Goal: Task Accomplishment & Management: Use online tool/utility

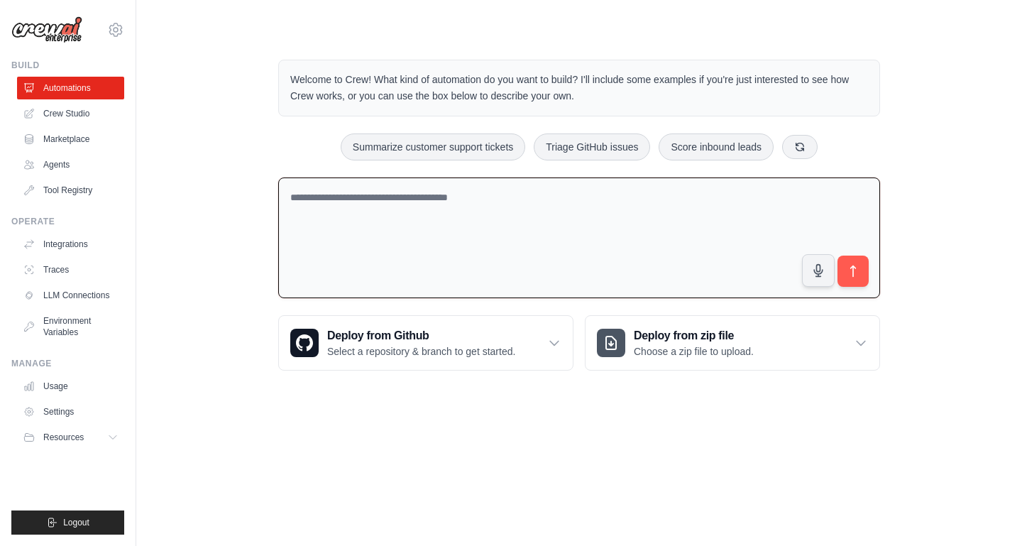
click at [544, 245] on textarea at bounding box center [579, 237] width 602 height 121
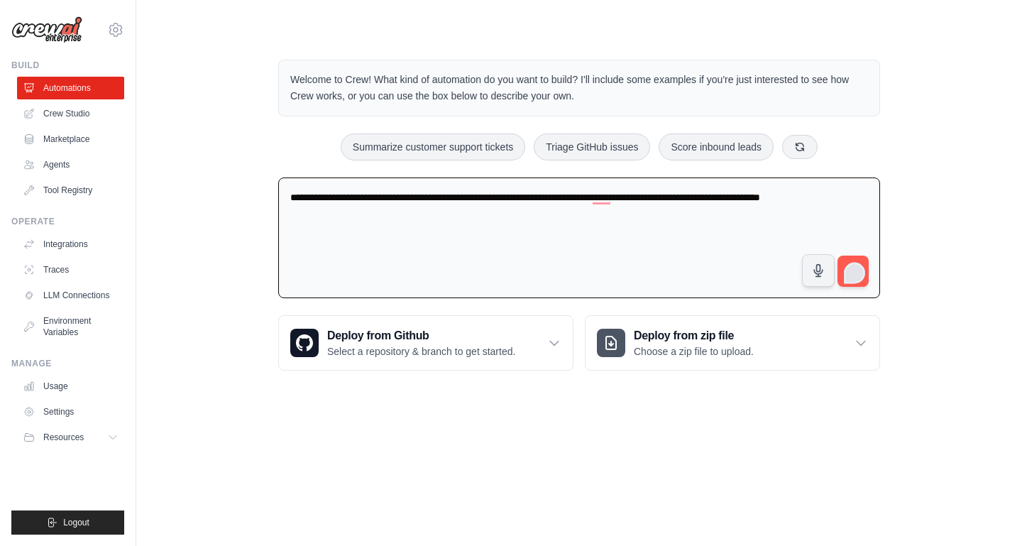
type textarea "**********"
click at [876, 280] on div "**********" at bounding box center [579, 215] width 636 height 356
click at [853, 271] on div "1" at bounding box center [855, 273] width 16 height 16
click at [858, 258] on span "1" at bounding box center [855, 271] width 20 height 26
click at [859, 261] on span "1" at bounding box center [855, 272] width 20 height 23
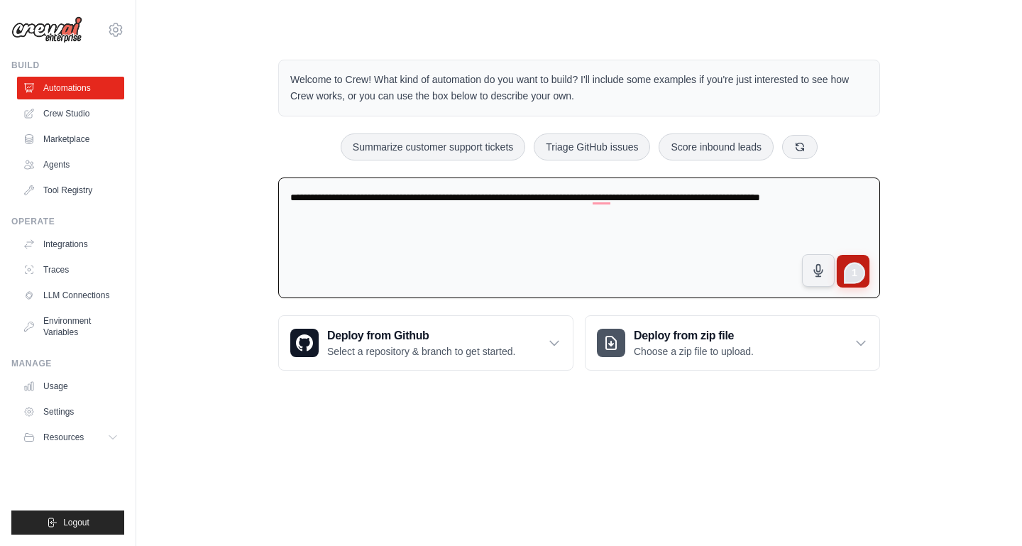
click at [866, 279] on button "submit" at bounding box center [853, 271] width 33 height 33
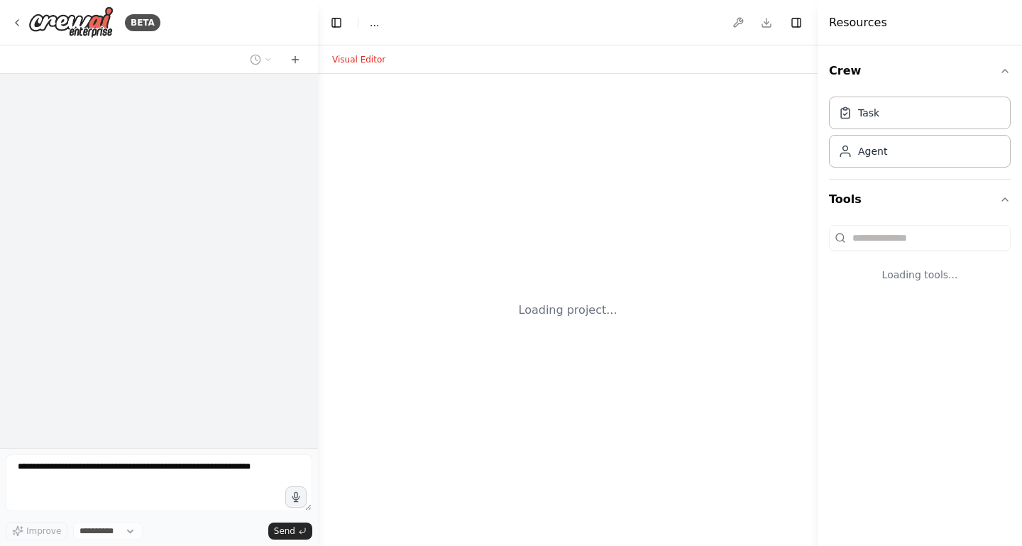
select select "****"
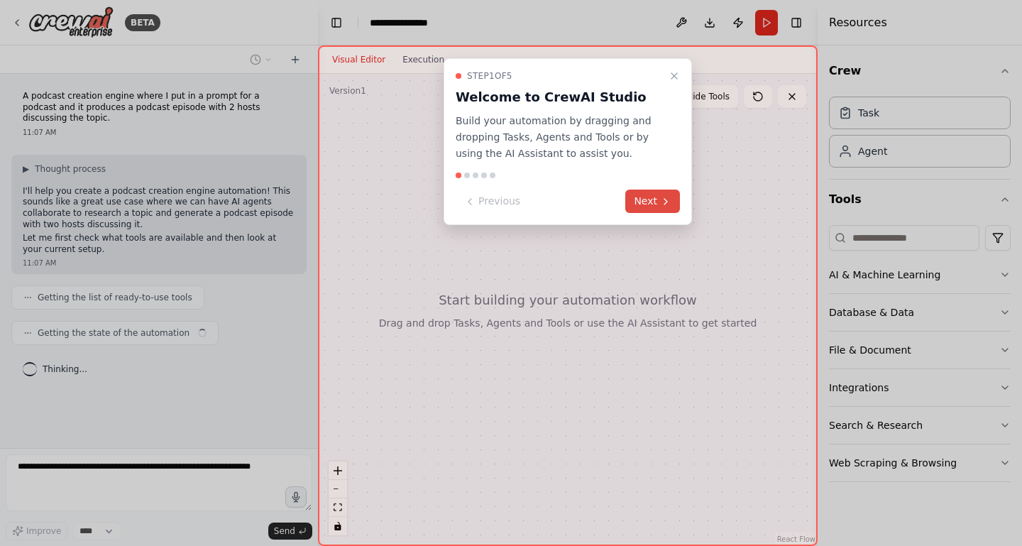
click at [654, 202] on button "Next" at bounding box center [652, 200] width 55 height 23
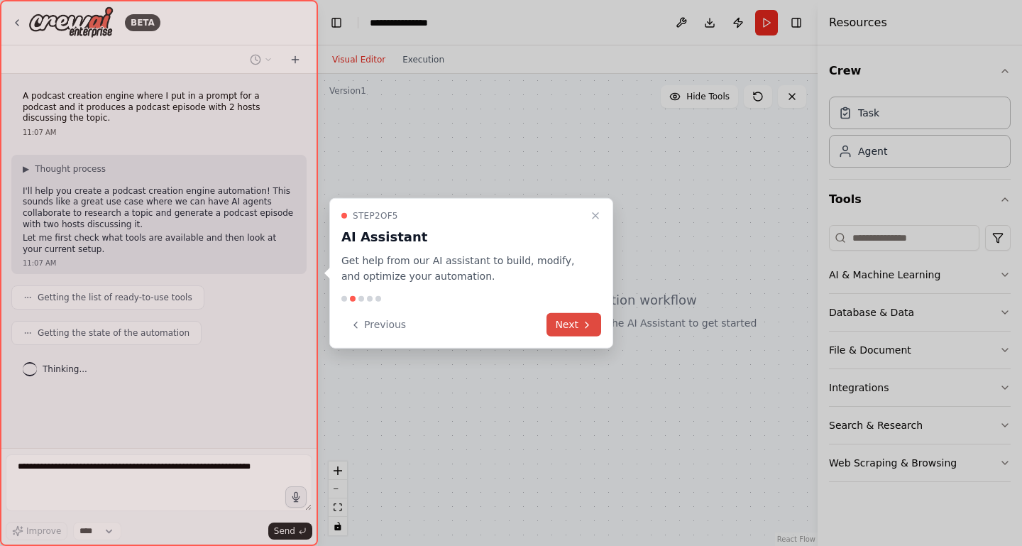
click at [573, 324] on button "Next" at bounding box center [573, 324] width 55 height 23
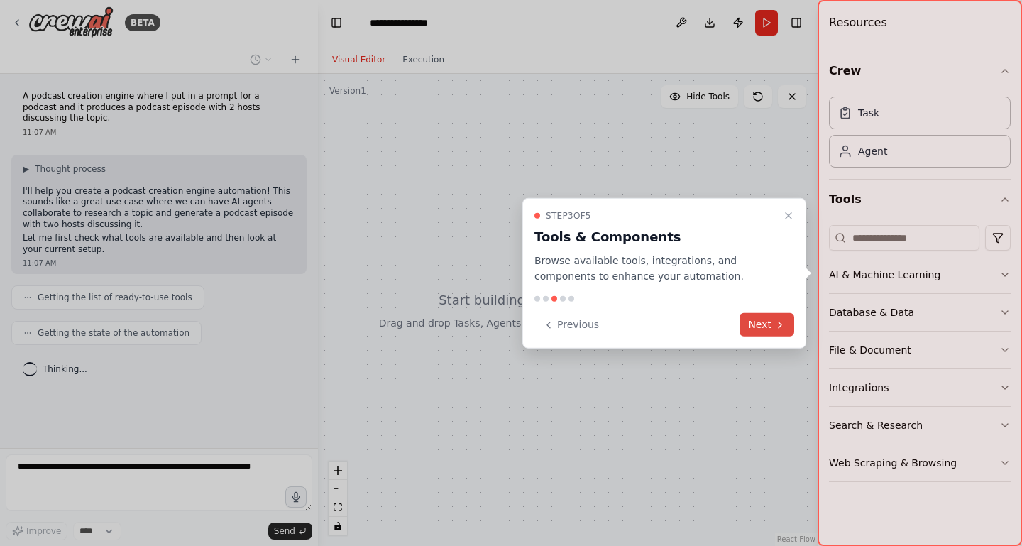
click at [764, 327] on button "Next" at bounding box center [766, 324] width 55 height 23
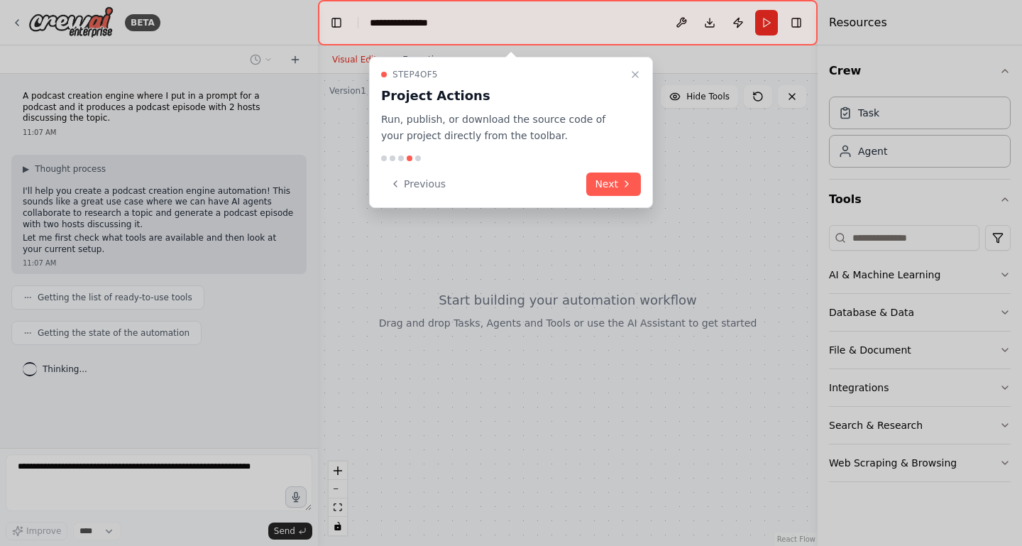
click at [539, 196] on div "Step 4 of 5 Project Actions Run, publish, or download the source code of your p…" at bounding box center [511, 132] width 284 height 151
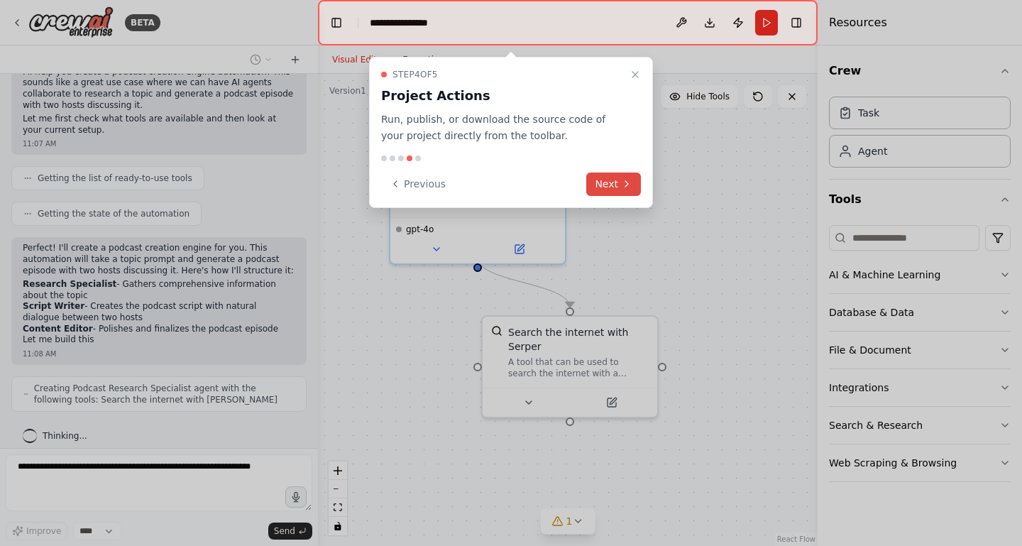
scroll to position [130, 0]
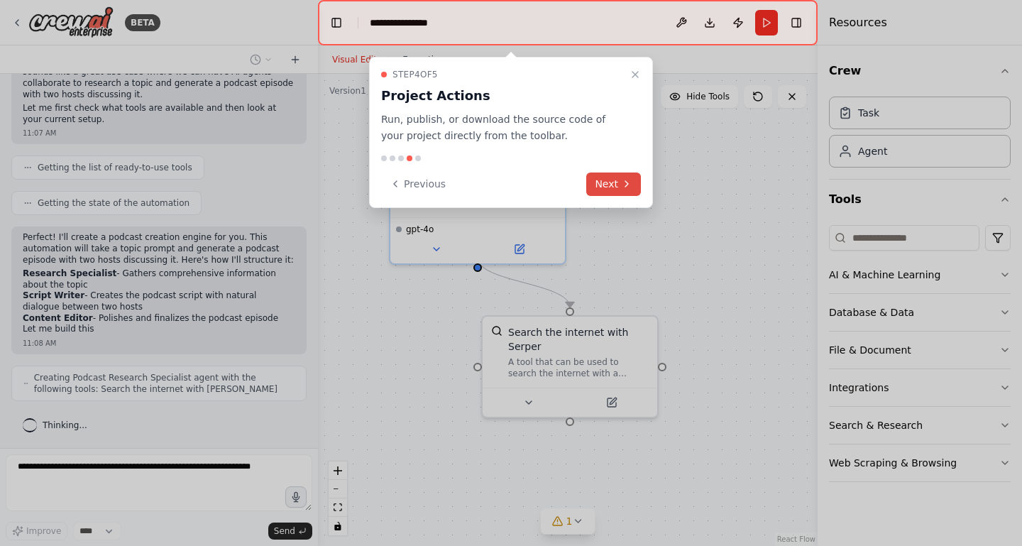
click at [617, 183] on button "Next" at bounding box center [613, 183] width 55 height 23
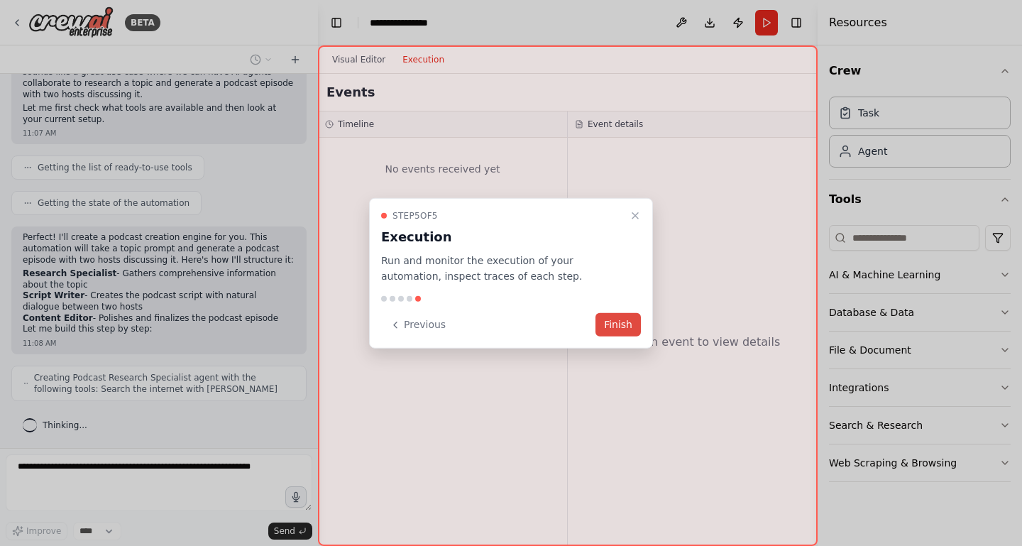
scroll to position [165, 0]
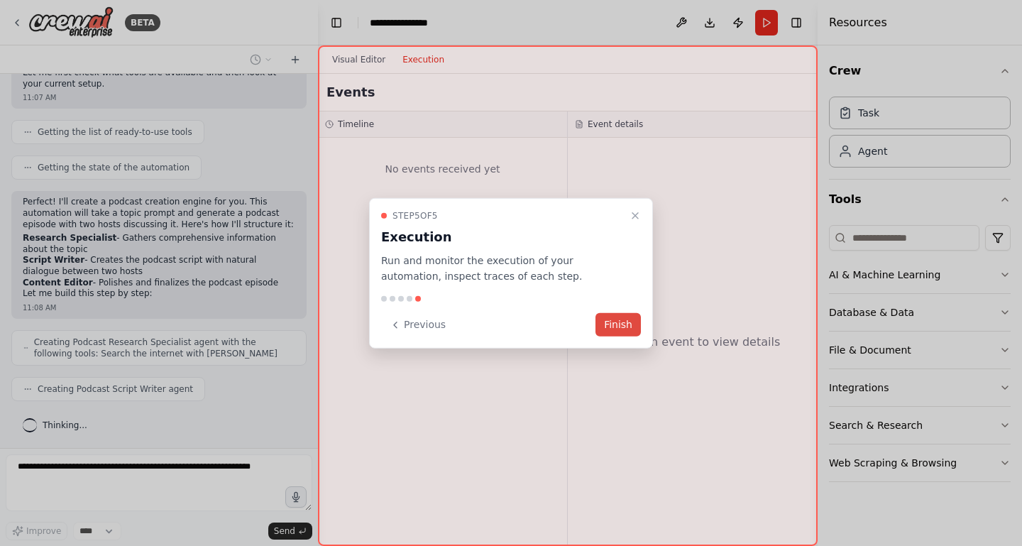
click at [615, 328] on button "Finish" at bounding box center [617, 324] width 45 height 23
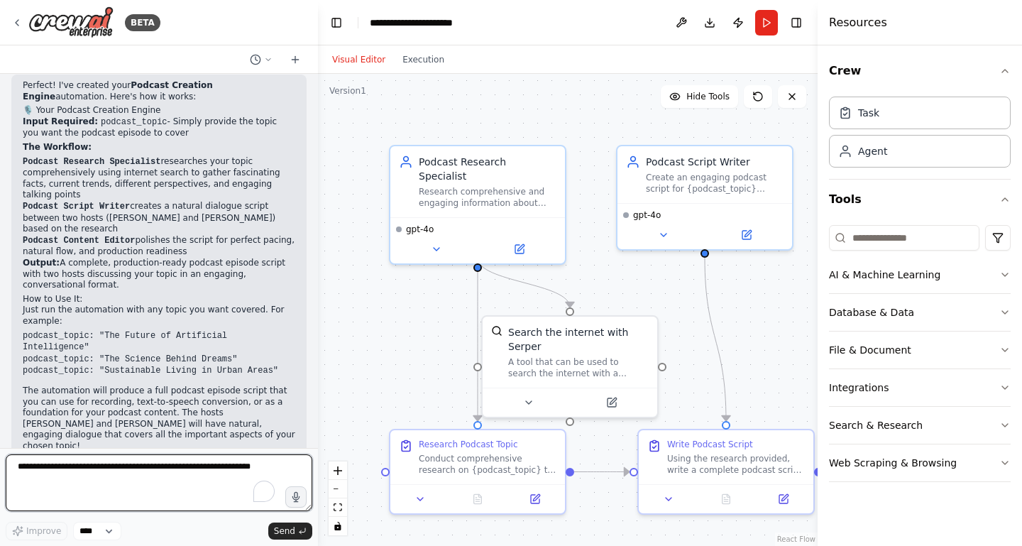
scroll to position [844, 0]
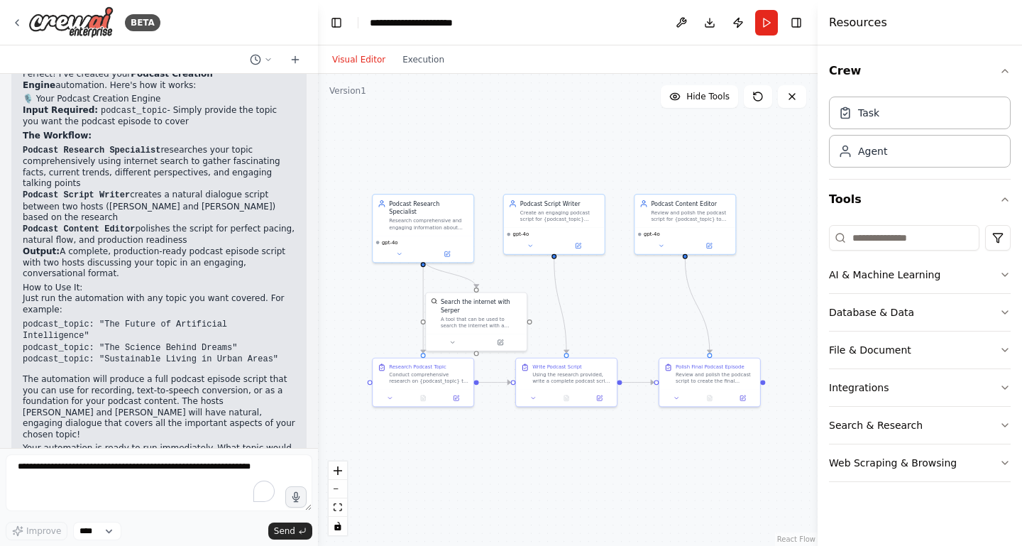
drag, startPoint x: 713, startPoint y: 367, endPoint x: 617, endPoint y: 326, distance: 104.6
click at [617, 326] on div ".deletable-edge-delete-btn { width: 20px; height: 20px; border: 0px solid #ffff…" at bounding box center [568, 310] width 500 height 472
click at [460, 397] on icon at bounding box center [461, 397] width 4 height 4
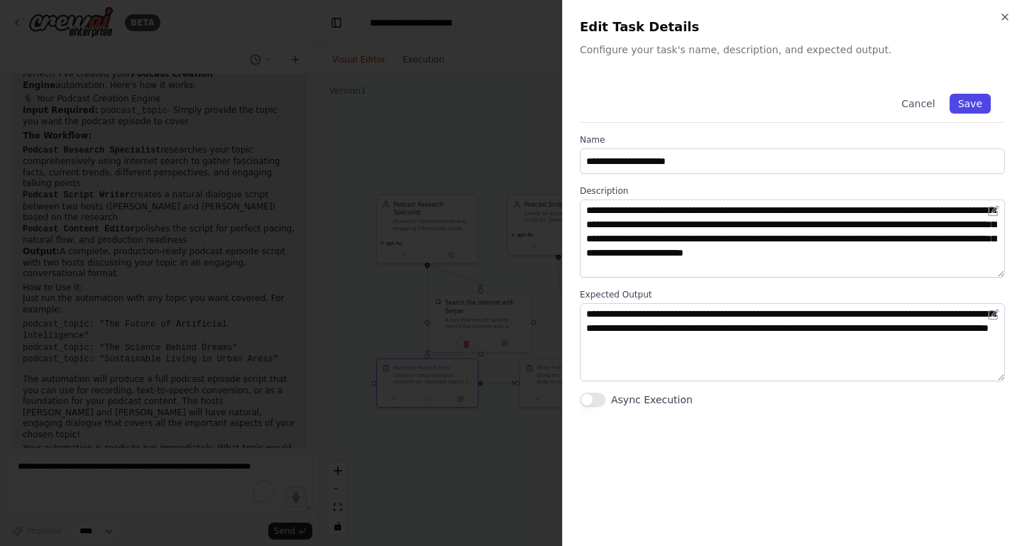
click at [977, 101] on button "Save" at bounding box center [969, 104] width 41 height 20
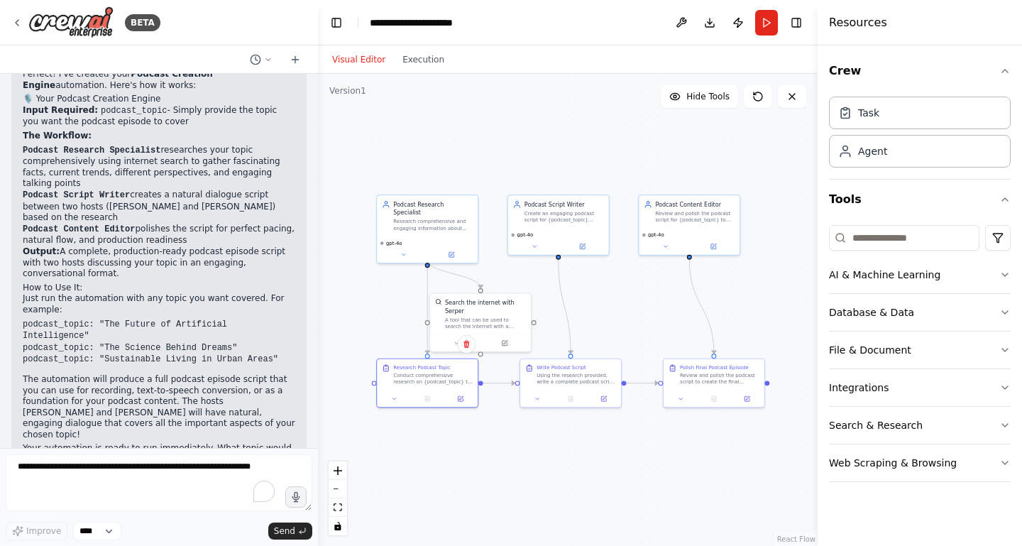
click at [756, 285] on div ".deletable-edge-delete-btn { width: 20px; height: 20px; border: 0px solid #ffff…" at bounding box center [568, 310] width 500 height 472
click at [736, 378] on div "Review and polish the podcast script to create the final podcast episode about …" at bounding box center [719, 376] width 79 height 13
click at [680, 457] on div ".deletable-edge-delete-btn { width: 20px; height: 20px; border: 0px solid #ffff…" at bounding box center [568, 310] width 500 height 472
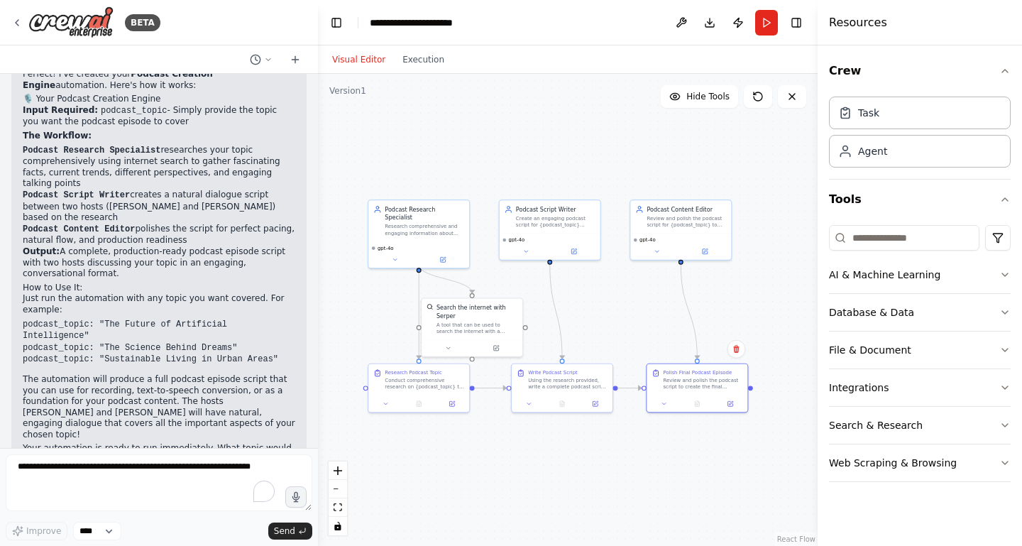
click at [671, 462] on div ".deletable-edge-delete-btn { width: 20px; height: 20px; border: 0px solid #ffff…" at bounding box center [568, 310] width 500 height 472
click at [426, 221] on div "Research comprehensive and engaging information about {podcast_topic} to provid…" at bounding box center [424, 227] width 79 height 13
click at [474, 325] on div "A tool that can be used to search the internet with a search_query. Supports di…" at bounding box center [476, 326] width 81 height 13
click at [160, 480] on textarea "To enrich screen reader interactions, please activate Accessibility in Grammarl…" at bounding box center [159, 482] width 307 height 57
click at [160, 475] on textarea "To enrich screen reader interactions, please activate Accessibility in Grammarl…" at bounding box center [159, 482] width 307 height 57
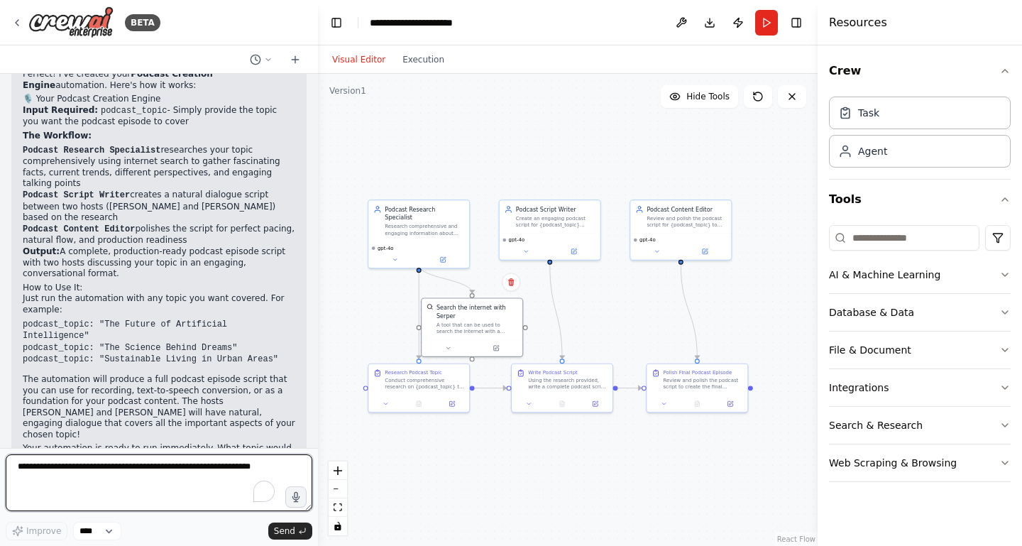
click at [160, 475] on textarea "To enrich screen reader interactions, please activate Accessibility in Grammarl…" at bounding box center [159, 482] width 307 height 57
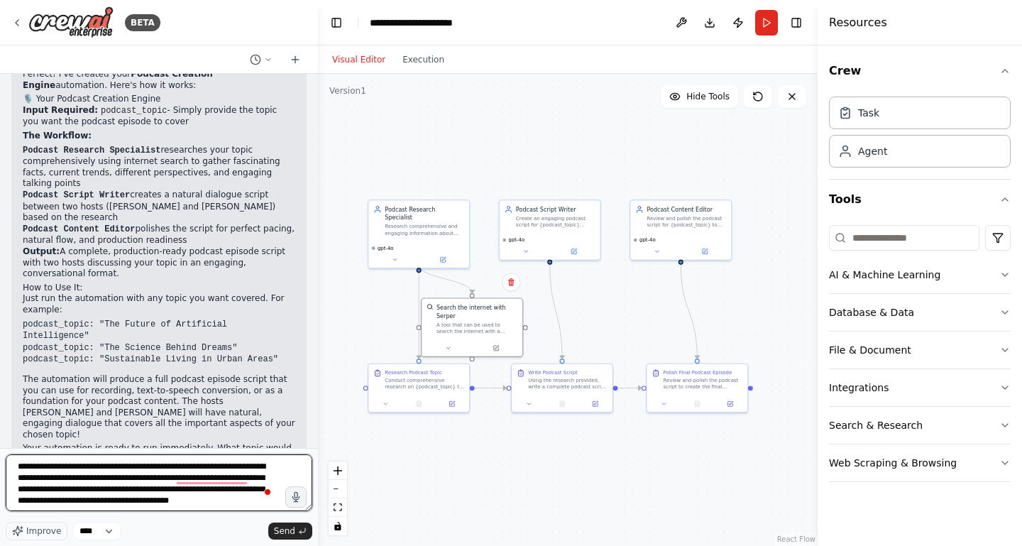
scroll to position [6, 0]
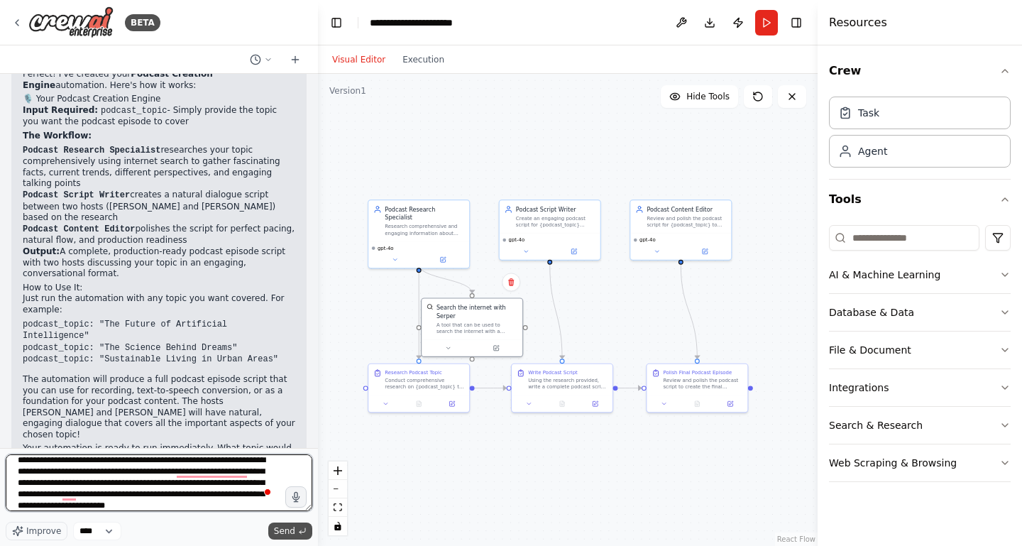
type textarea "**********"
click at [282, 528] on span "Send" at bounding box center [284, 530] width 21 height 11
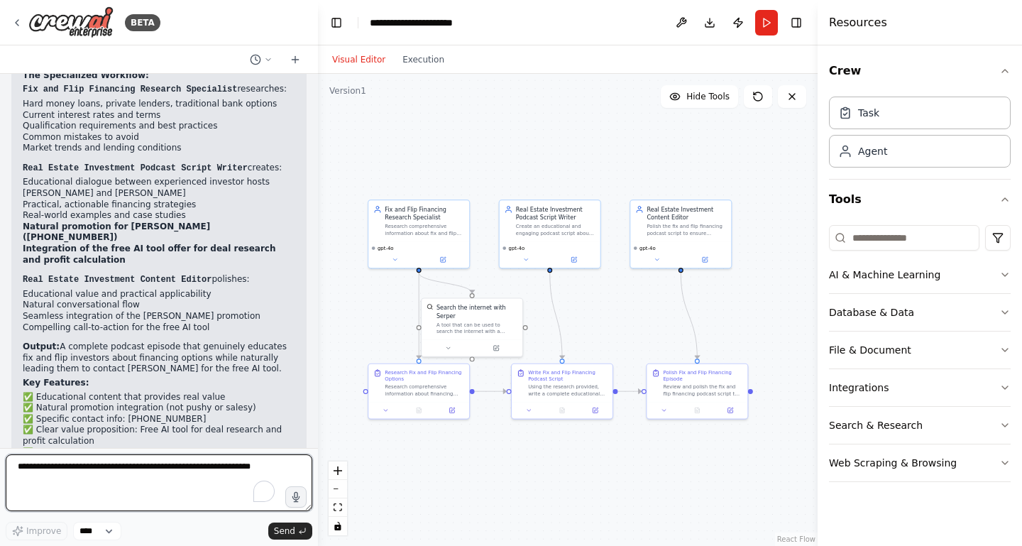
scroll to position [2123, 0]
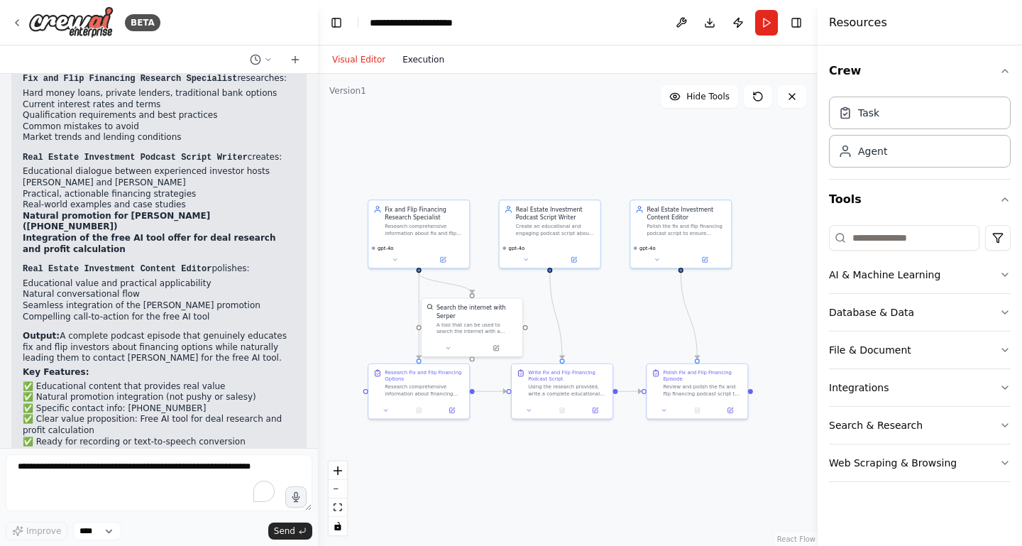
click at [417, 58] on button "Execution" at bounding box center [423, 59] width 59 height 17
click at [356, 61] on button "Visual Editor" at bounding box center [359, 59] width 70 height 17
click at [933, 276] on button "AI & Machine Learning" at bounding box center [920, 274] width 182 height 37
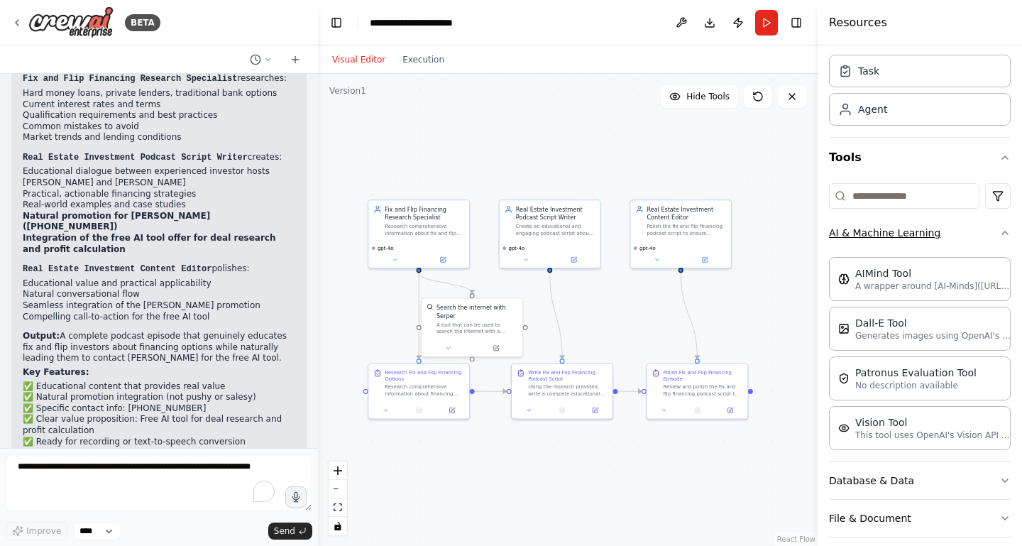
scroll to position [62, 0]
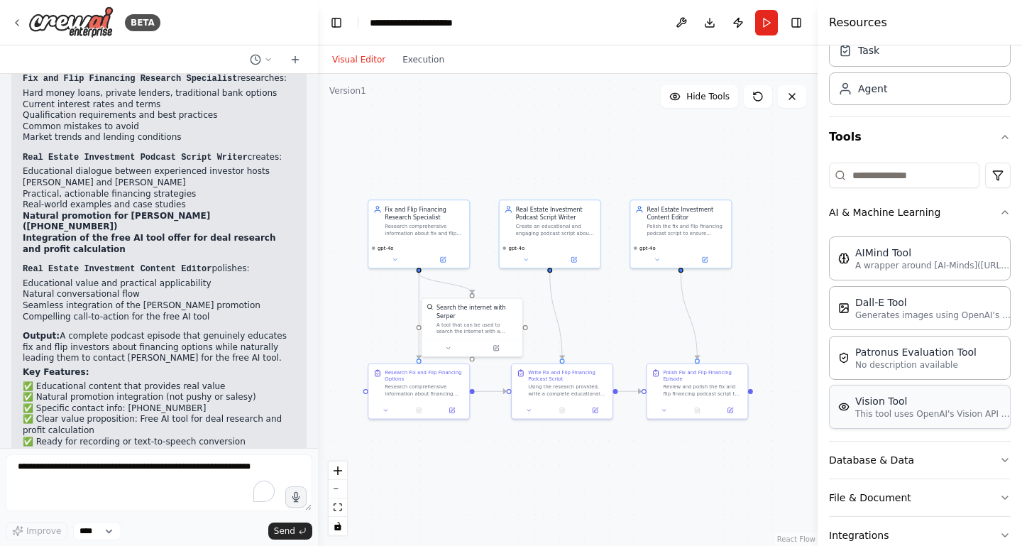
click at [944, 409] on p "This tool uses OpenAI's Vision API to describe the contents of an image." at bounding box center [933, 413] width 156 height 11
click at [878, 414] on p "This tool uses OpenAI's Vision API to describe the contents of an image." at bounding box center [933, 413] width 156 height 11
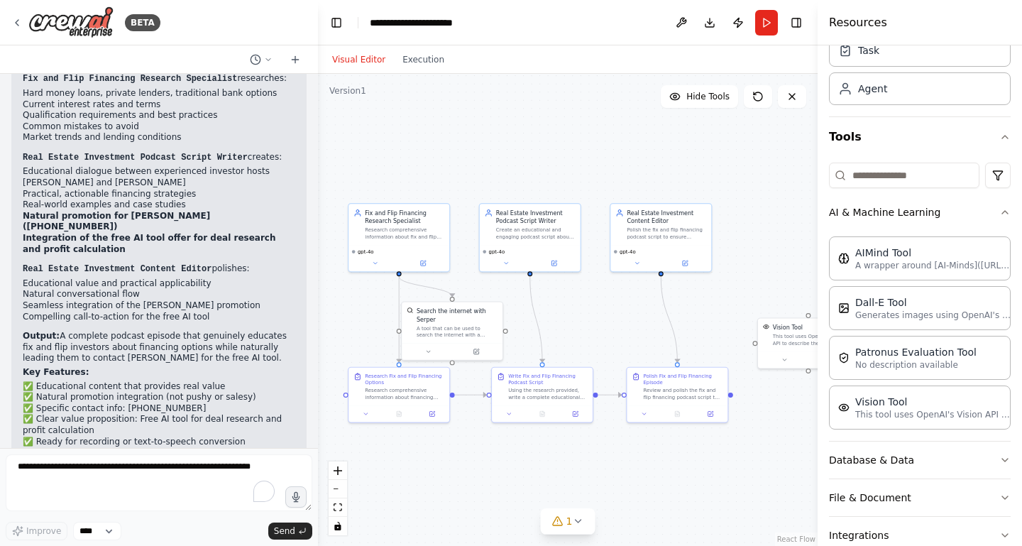
drag, startPoint x: 794, startPoint y: 421, endPoint x: 771, endPoint y: 425, distance: 23.1
click at [771, 425] on div ".deletable-edge-delete-btn { width: 20px; height: 20px; border: 0px solid #ffff…" at bounding box center [568, 310] width 500 height 472
click at [794, 343] on div "This tool uses OpenAI's Vision API to describe the contents of an image." at bounding box center [810, 338] width 81 height 13
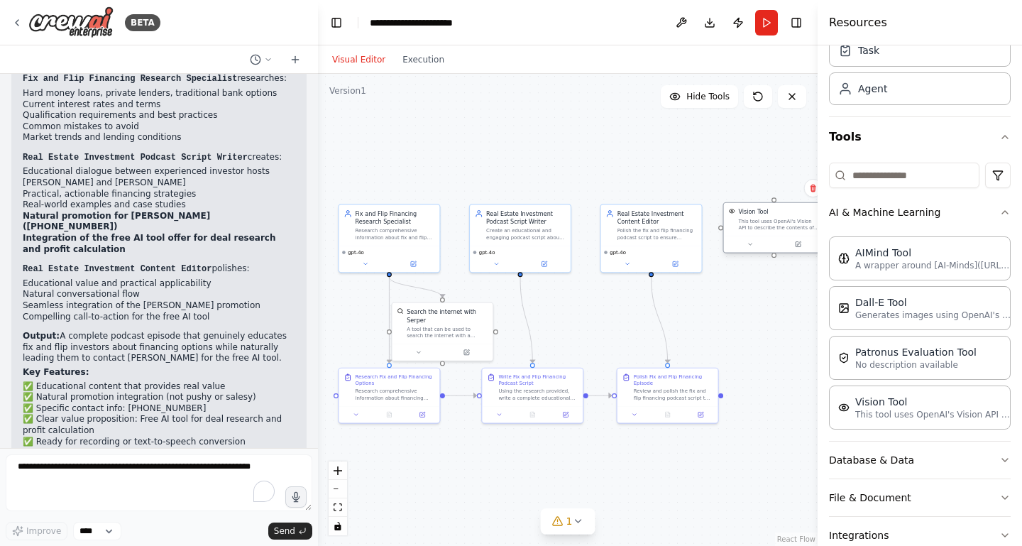
drag, startPoint x: 793, startPoint y: 338, endPoint x: 764, endPoint y: 219, distance: 122.7
click at [764, 219] on div "This tool uses OpenAI's Vision API to describe the contents of an image." at bounding box center [778, 224] width 81 height 13
click at [749, 236] on icon at bounding box center [750, 236] width 6 height 6
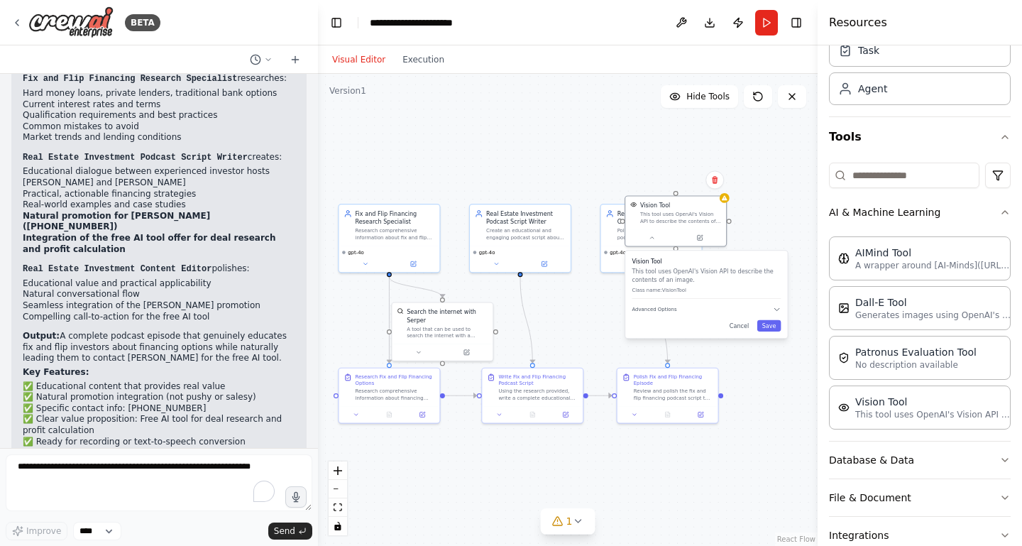
drag, startPoint x: 764, startPoint y: 285, endPoint x: 666, endPoint y: 288, distance: 97.3
click at [666, 288] on div "Vision Tool This tool uses OpenAI's Vision API to describe the contents of an i…" at bounding box center [706, 278] width 149 height 41
click at [715, 180] on icon at bounding box center [715, 180] width 6 height 8
click at [712, 179] on icon at bounding box center [715, 180] width 6 height 8
click at [717, 181] on icon at bounding box center [714, 179] width 9 height 9
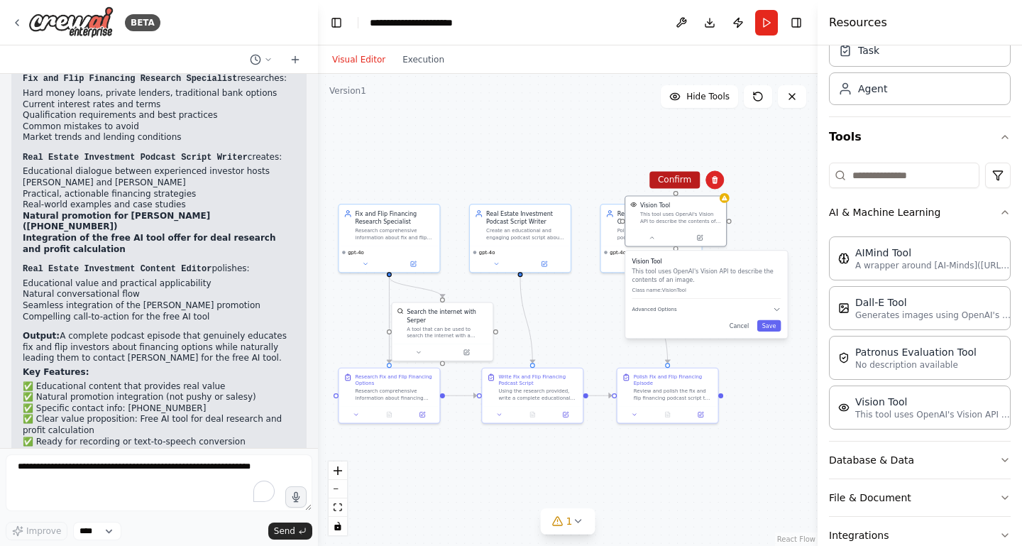
click at [680, 181] on button "Confirm" at bounding box center [674, 179] width 50 height 17
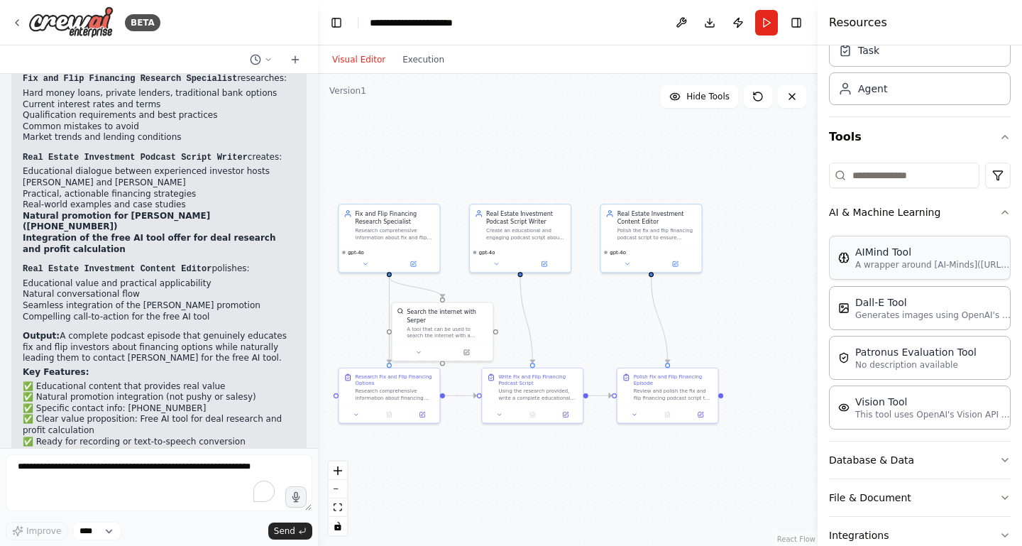
click at [915, 255] on div "AIMind Tool" at bounding box center [933, 252] width 156 height 14
click at [960, 212] on button "AI & Machine Learning" at bounding box center [920, 212] width 182 height 37
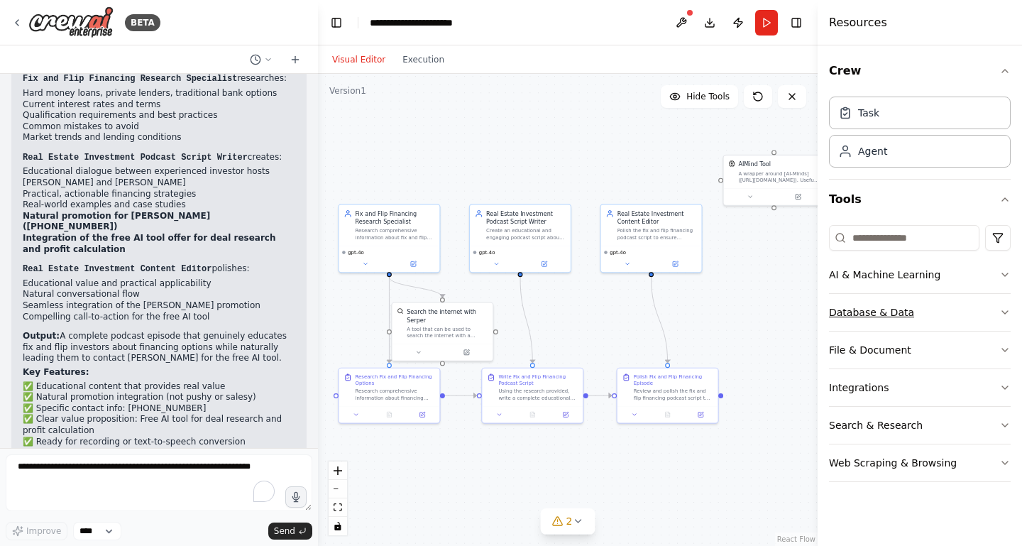
click at [937, 315] on button "Database & Data" at bounding box center [920, 312] width 182 height 37
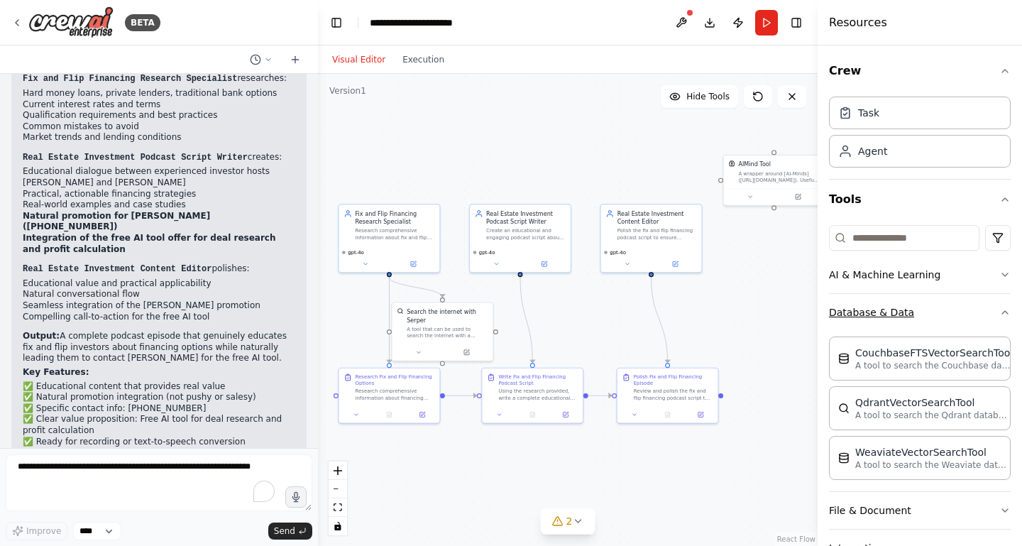
click at [937, 315] on button "Database & Data" at bounding box center [920, 312] width 182 height 37
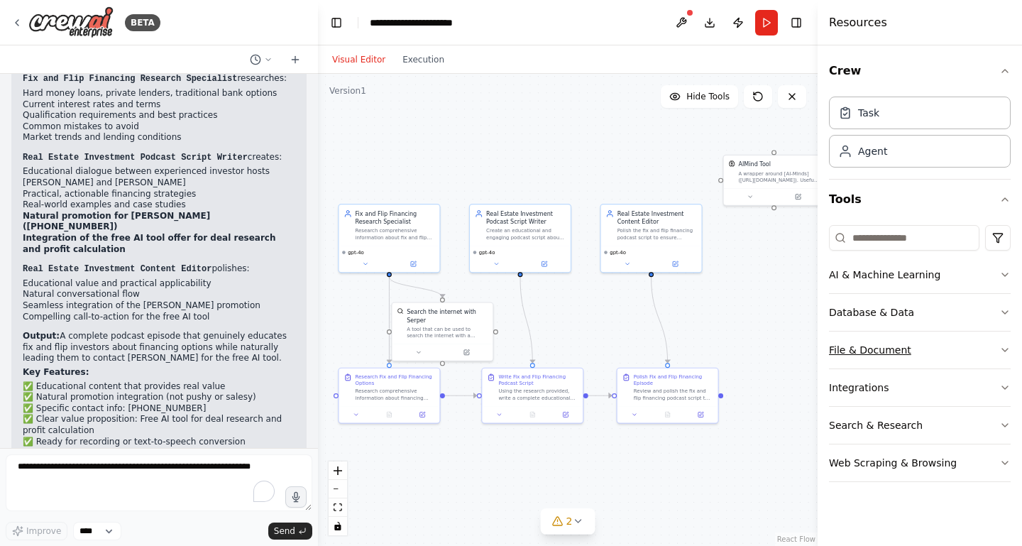
click at [931, 350] on button "File & Document" at bounding box center [920, 349] width 182 height 37
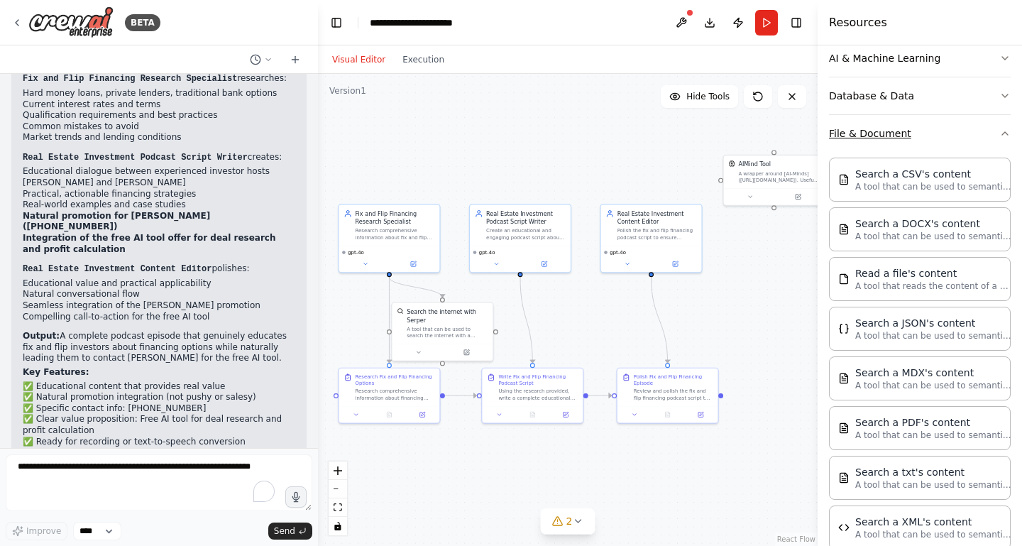
scroll to position [214, 0]
click at [931, 132] on button "File & Document" at bounding box center [920, 136] width 182 height 37
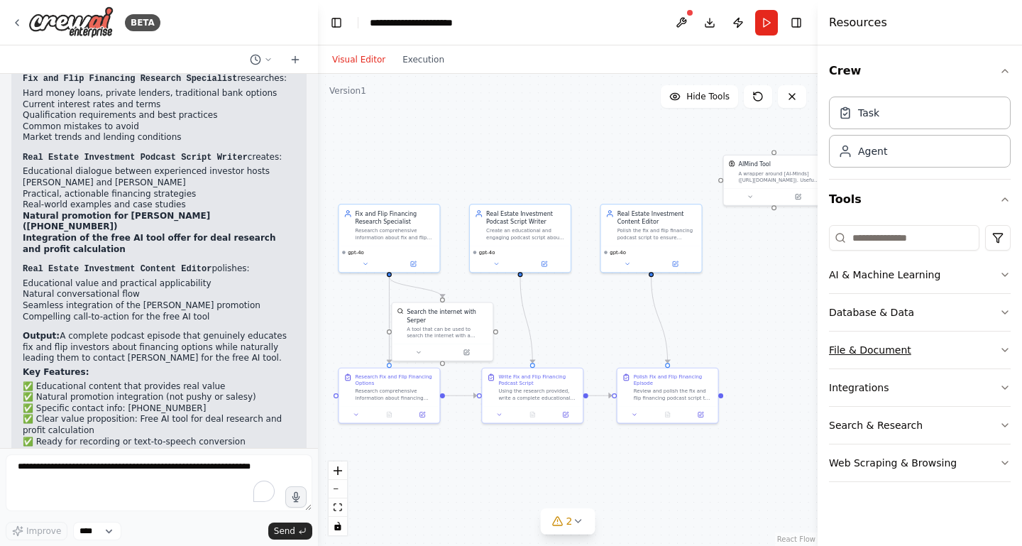
click at [930, 345] on button "File & Document" at bounding box center [920, 349] width 182 height 37
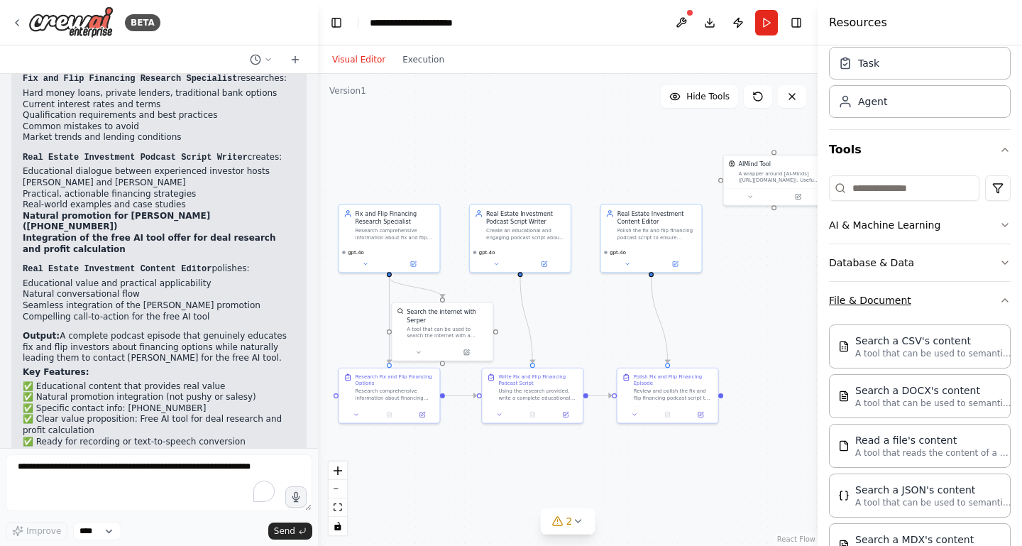
scroll to position [33, 0]
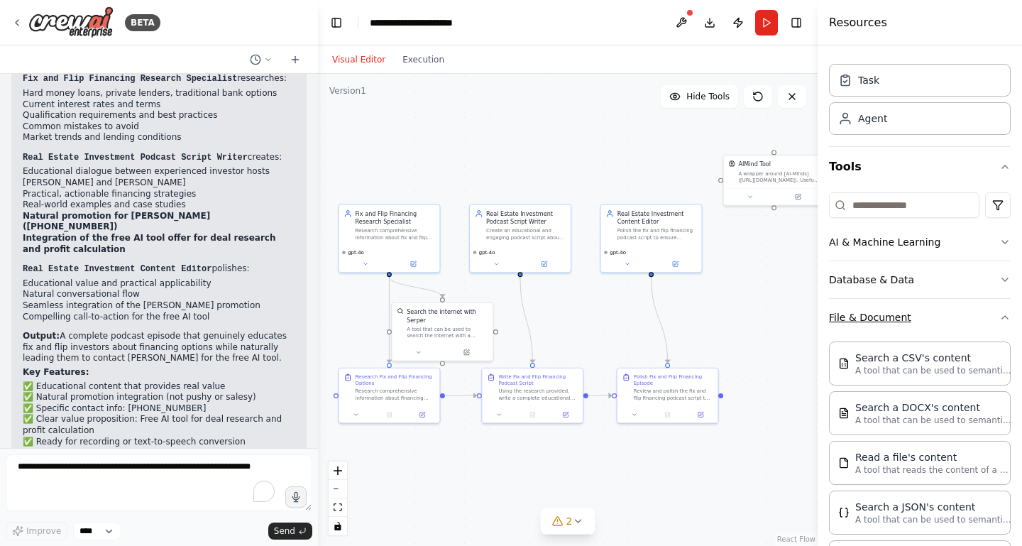
click at [930, 327] on button "File & Document" at bounding box center [920, 317] width 182 height 37
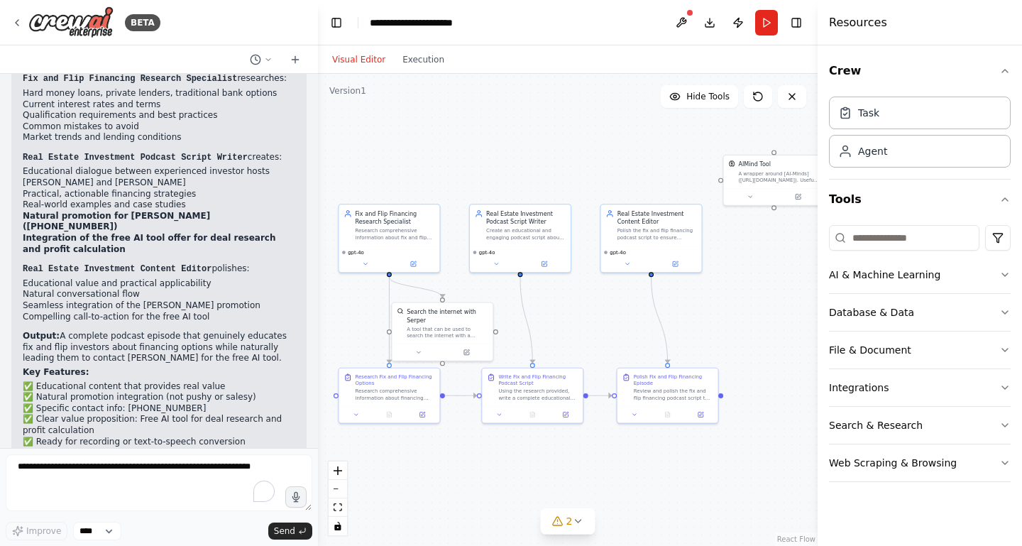
click at [756, 334] on div ".deletable-edge-delete-btn { width: 20px; height: 20px; border: 0px solid #ffff…" at bounding box center [568, 310] width 500 height 472
click at [194, 469] on textarea "To enrich screen reader interactions, please activate Accessibility in Grammarl…" at bounding box center [159, 482] width 307 height 57
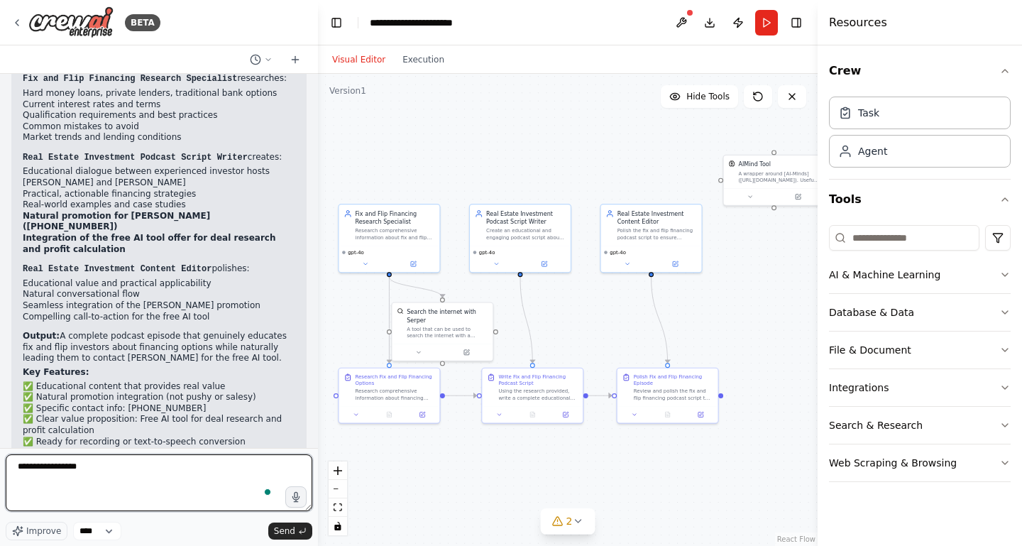
type textarea "**********"
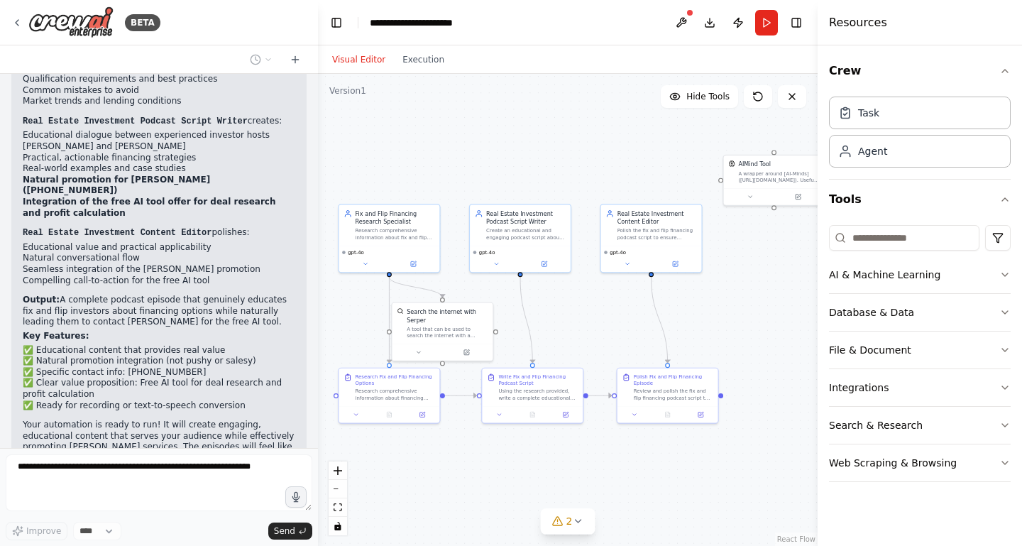
scroll to position [2208, 0]
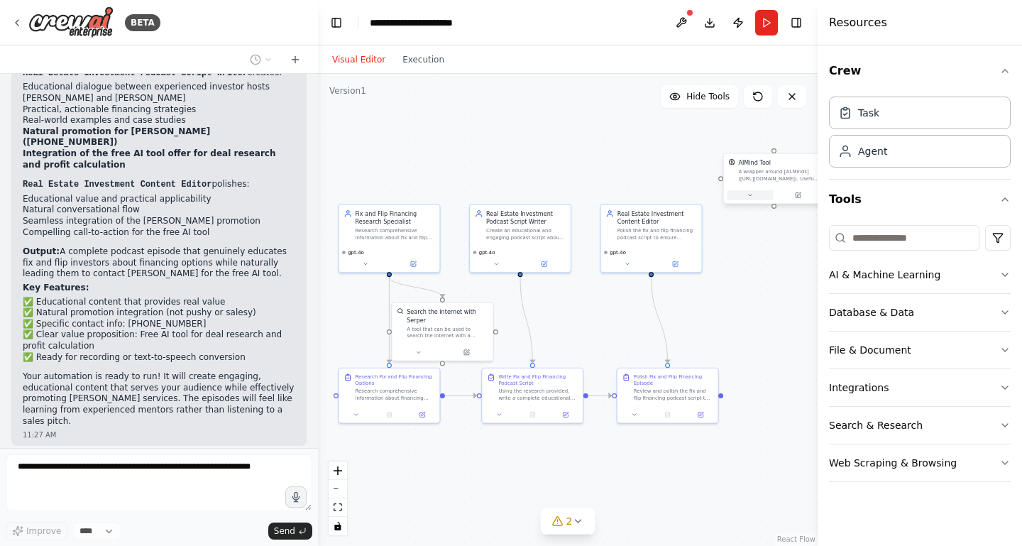
click at [751, 197] on icon at bounding box center [750, 195] width 6 height 6
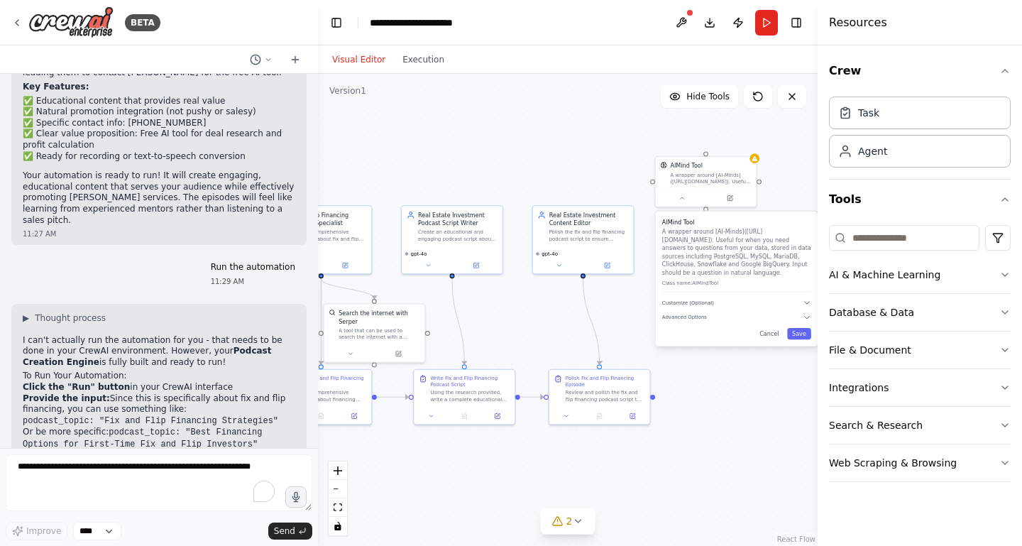
drag, startPoint x: 760, startPoint y: 424, endPoint x: 692, endPoint y: 426, distance: 68.1
click at [692, 426] on div ".deletable-edge-delete-btn { width: 20px; height: 20px; border: 0px solid #ffff…" at bounding box center [568, 310] width 500 height 472
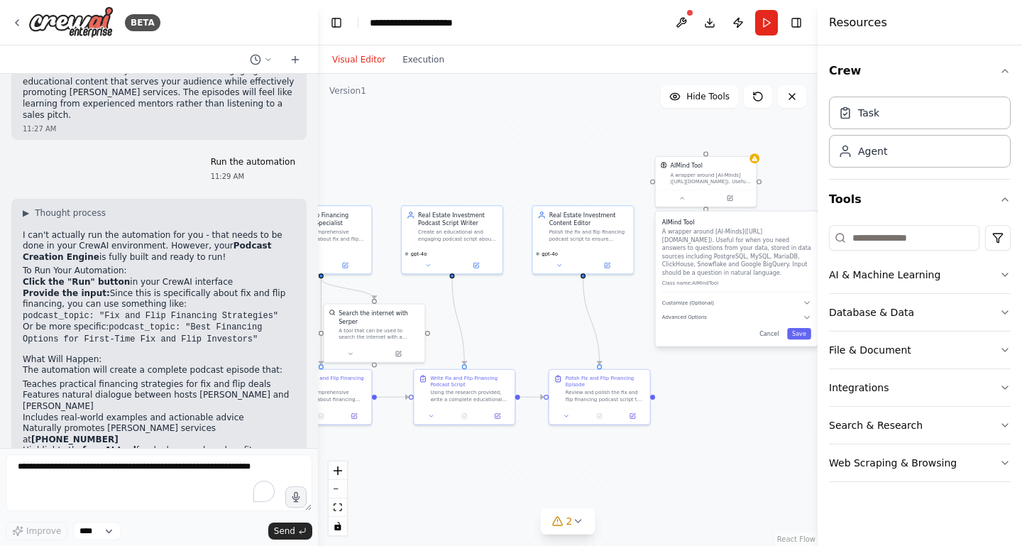
scroll to position [2525, 0]
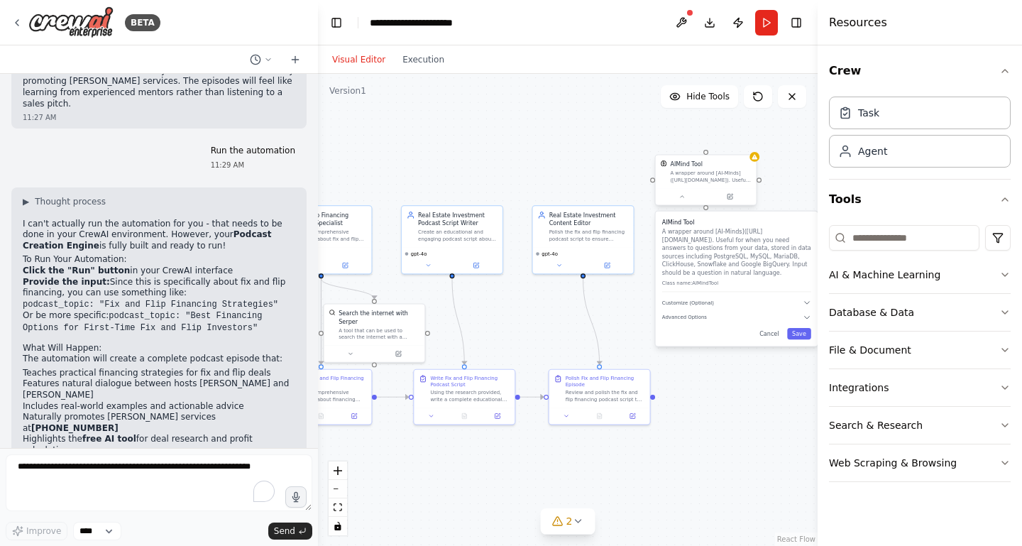
click at [725, 178] on div "A wrapper around [AI-Minds]([URL][DOMAIN_NAME]). Useful for when you need answe…" at bounding box center [710, 176] width 81 height 13
click at [744, 139] on icon at bounding box center [745, 140] width 9 height 9
click at [706, 138] on button "Confirm" at bounding box center [704, 140] width 50 height 17
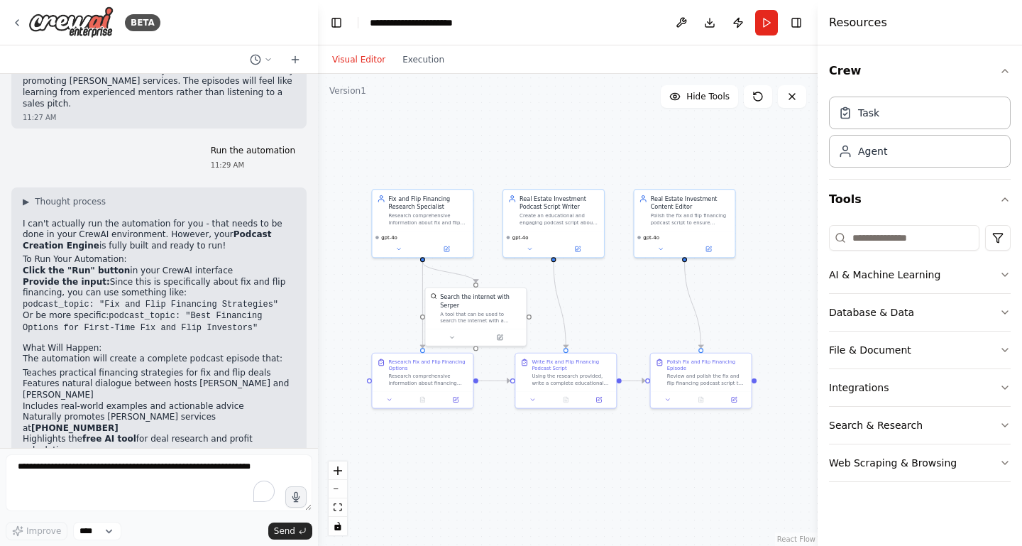
drag, startPoint x: 671, startPoint y: 330, endPoint x: 773, endPoint y: 314, distance: 102.8
click at [773, 314] on div ".deletable-edge-delete-btn { width: 20px; height: 20px; border: 0px solid #ffff…" at bounding box center [568, 310] width 500 height 472
click at [764, 22] on button "Run" at bounding box center [766, 23] width 23 height 26
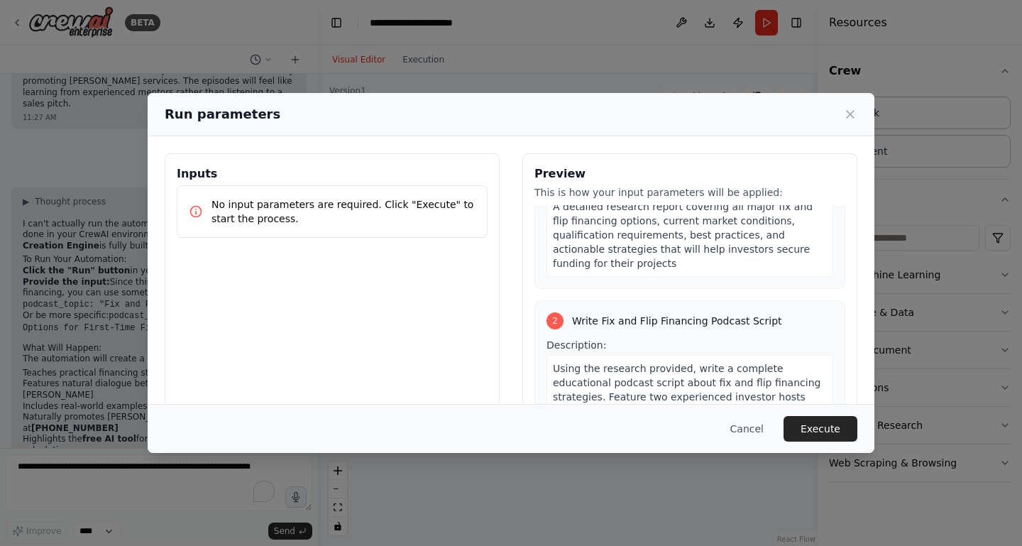
scroll to position [0, 0]
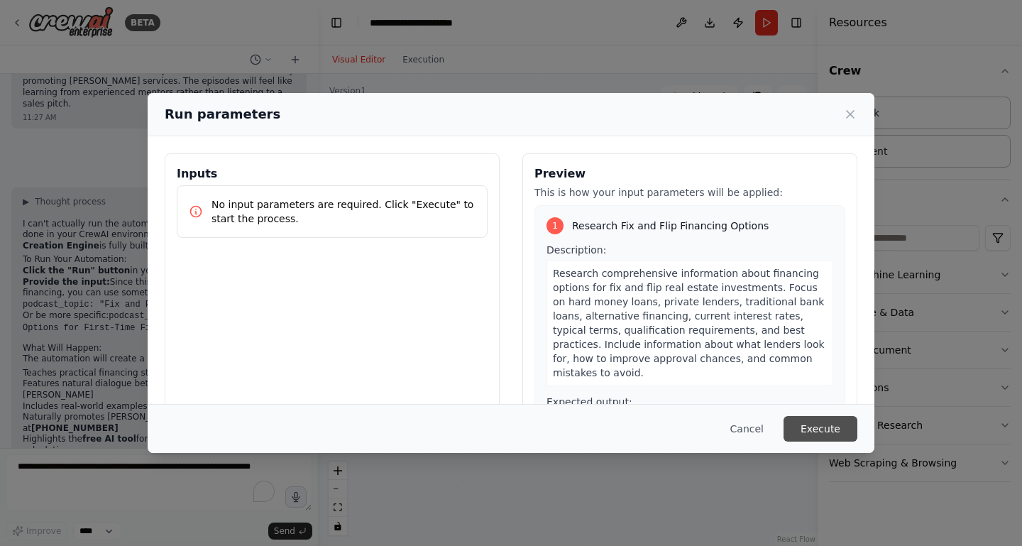
click at [815, 433] on button "Execute" at bounding box center [820, 429] width 74 height 26
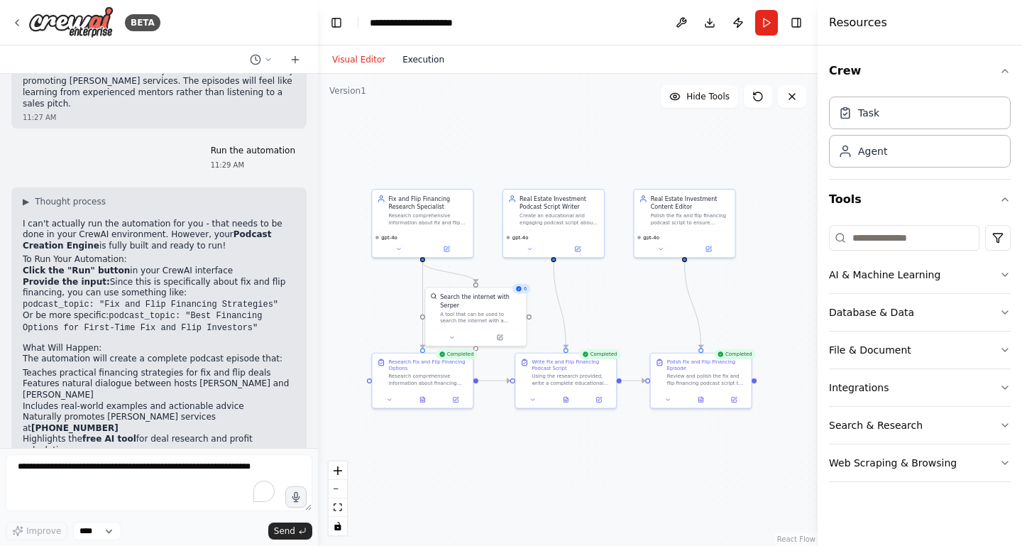
click at [418, 63] on button "Execution" at bounding box center [423, 59] width 59 height 17
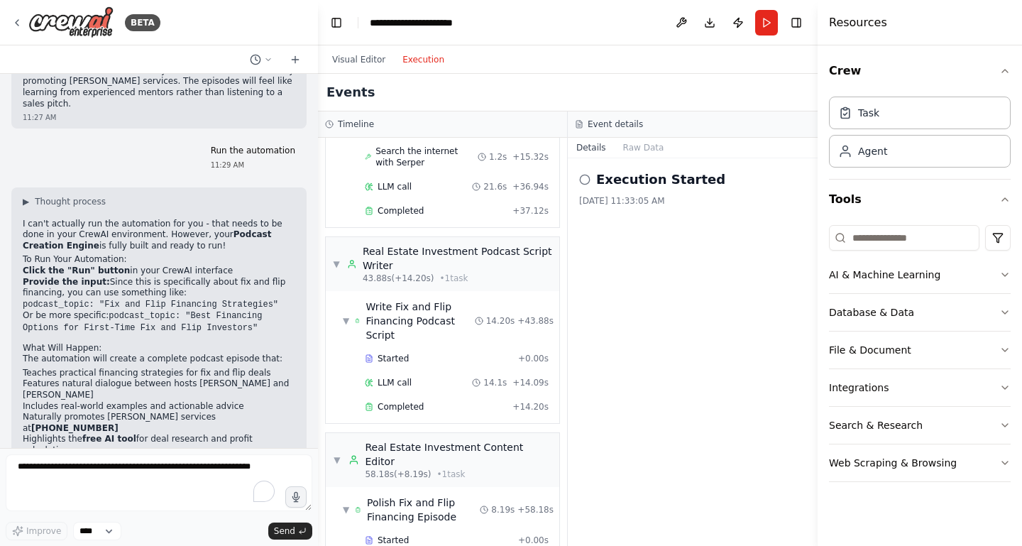
scroll to position [547, 0]
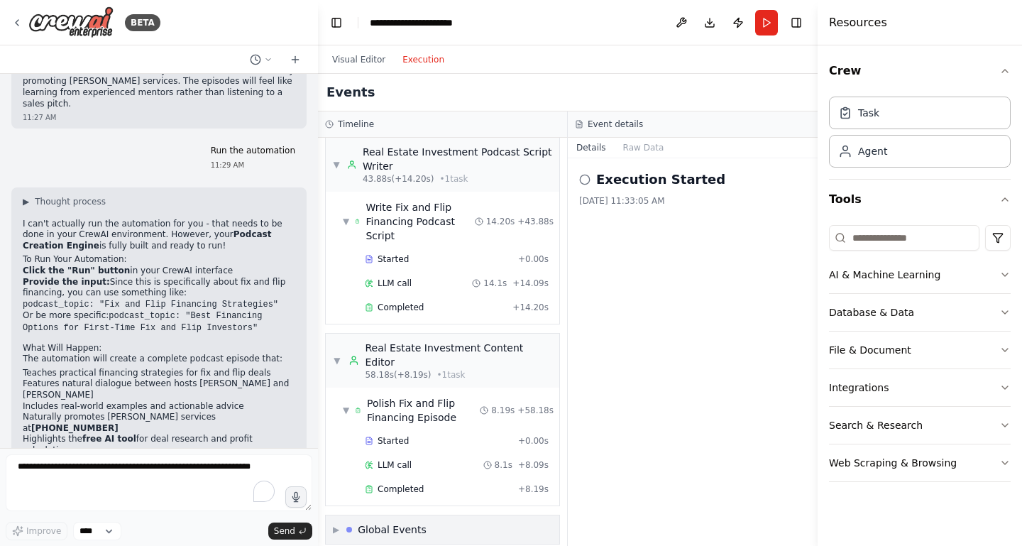
click at [336, 524] on span "▶" at bounding box center [336, 529] width 6 height 11
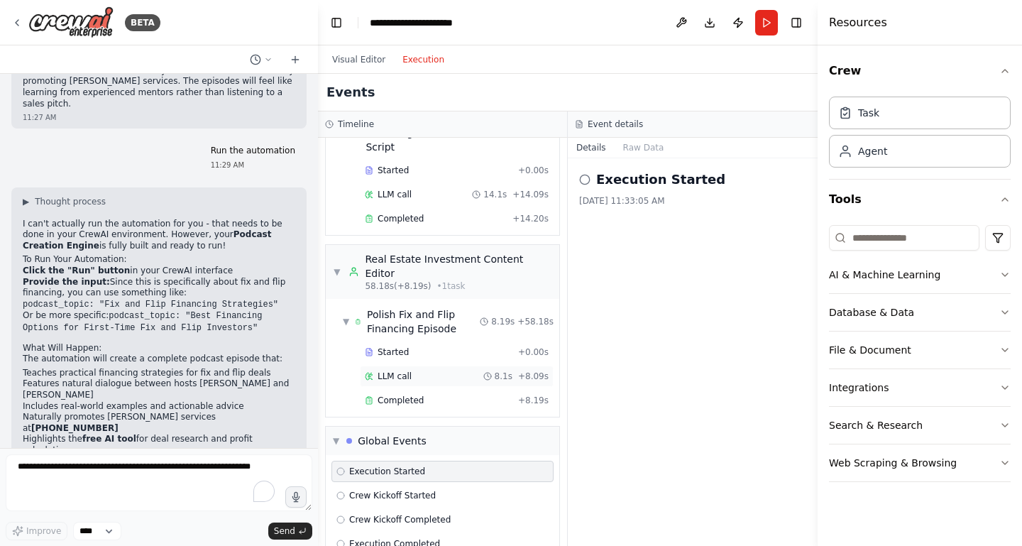
scroll to position [652, 0]
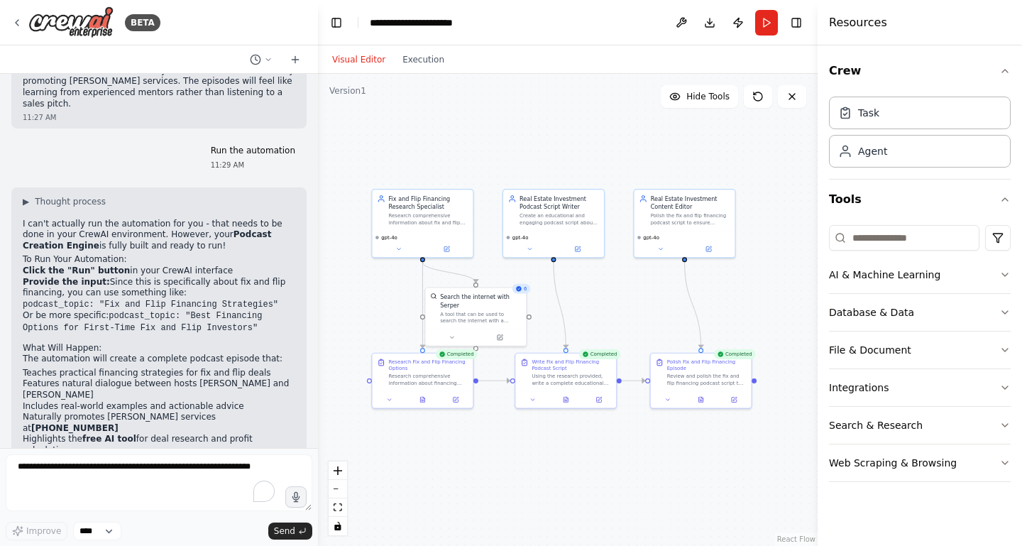
click at [368, 61] on button "Visual Editor" at bounding box center [359, 59] width 70 height 17
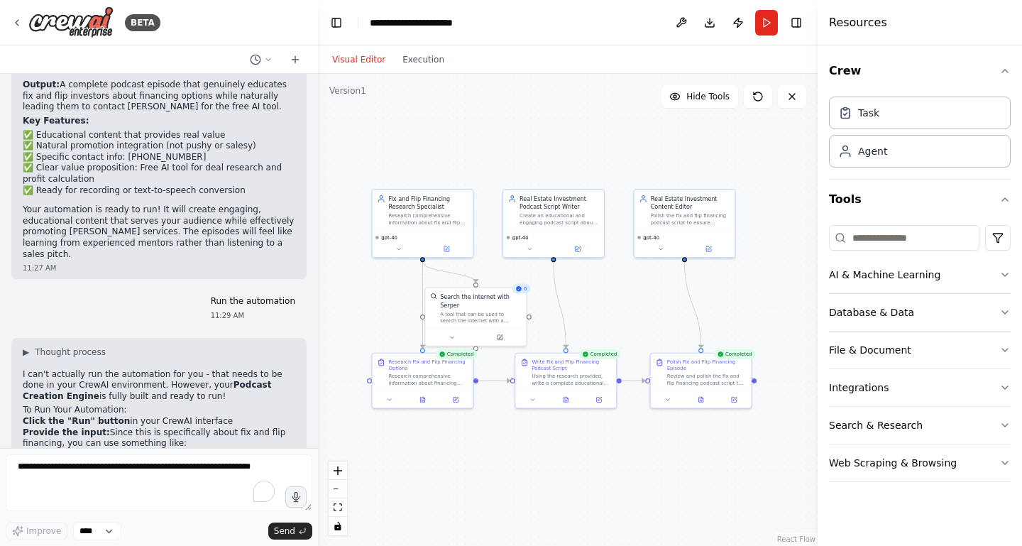
scroll to position [2525, 0]
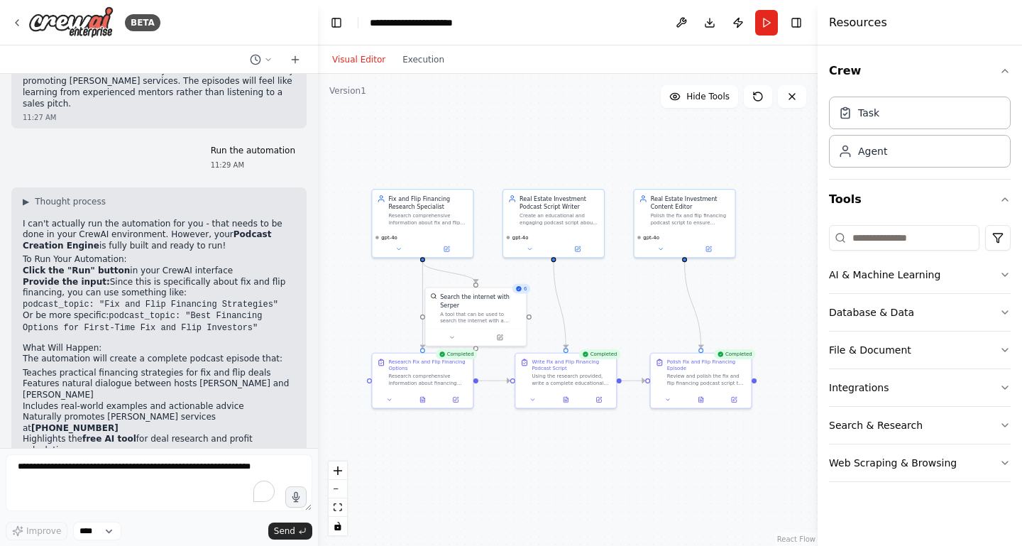
click at [505, 133] on div ".deletable-edge-delete-btn { width: 20px; height: 20px; border: 0px solid #ffff…" at bounding box center [568, 310] width 500 height 472
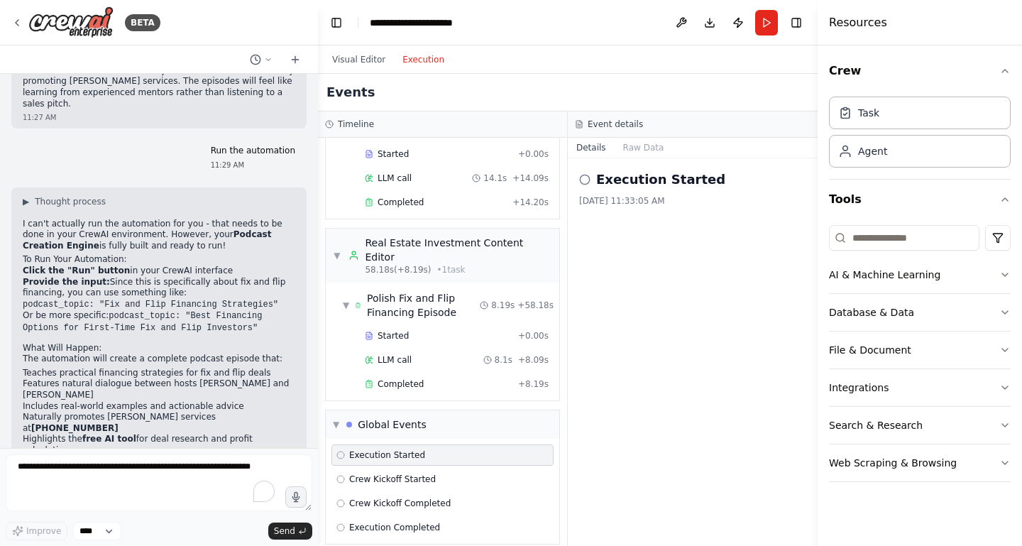
click at [431, 61] on button "Execution" at bounding box center [423, 59] width 59 height 17
click at [685, 23] on button at bounding box center [681, 23] width 23 height 26
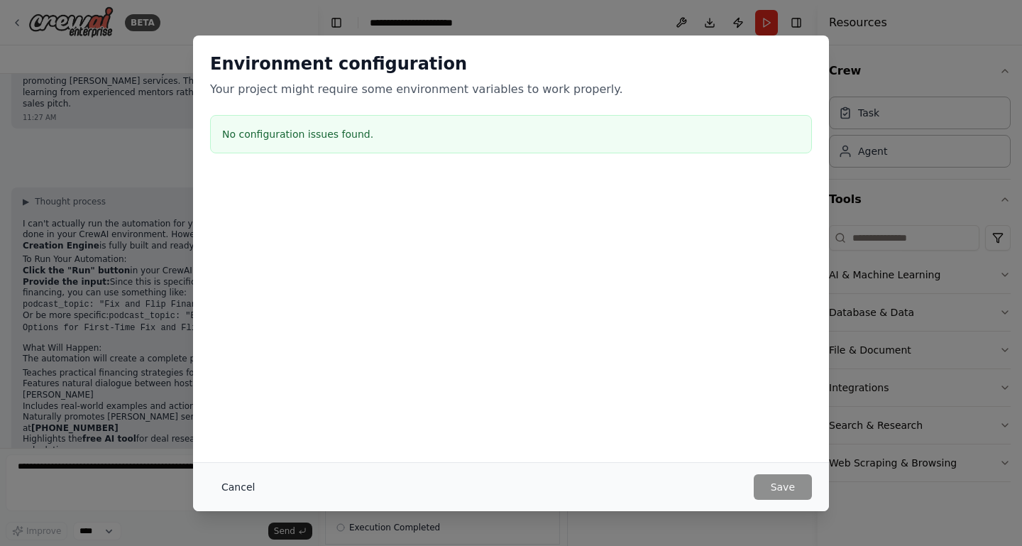
click at [231, 483] on button "Cancel" at bounding box center [238, 487] width 56 height 26
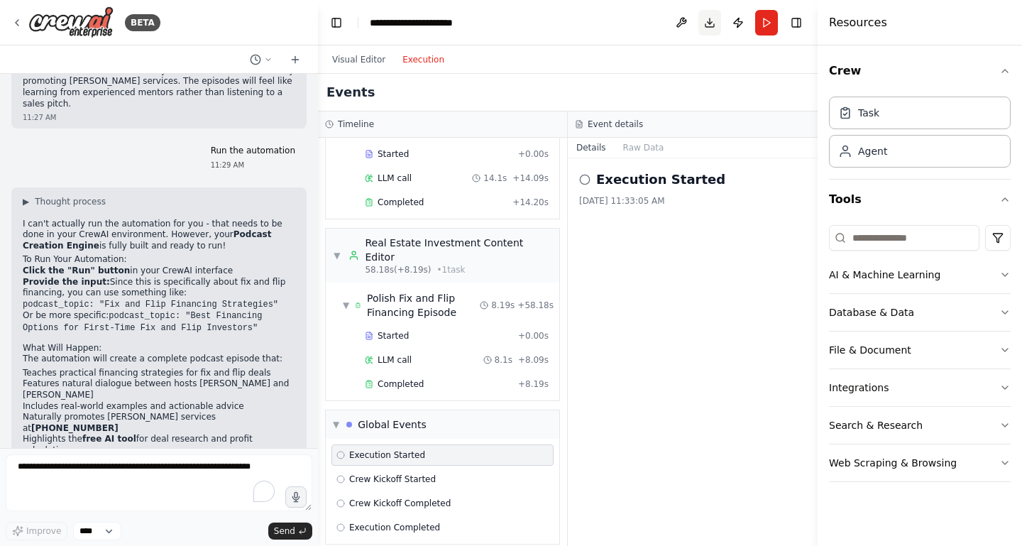
click at [710, 21] on button "Download" at bounding box center [709, 23] width 23 height 26
click at [801, 23] on button "Toggle Right Sidebar" at bounding box center [796, 23] width 20 height 20
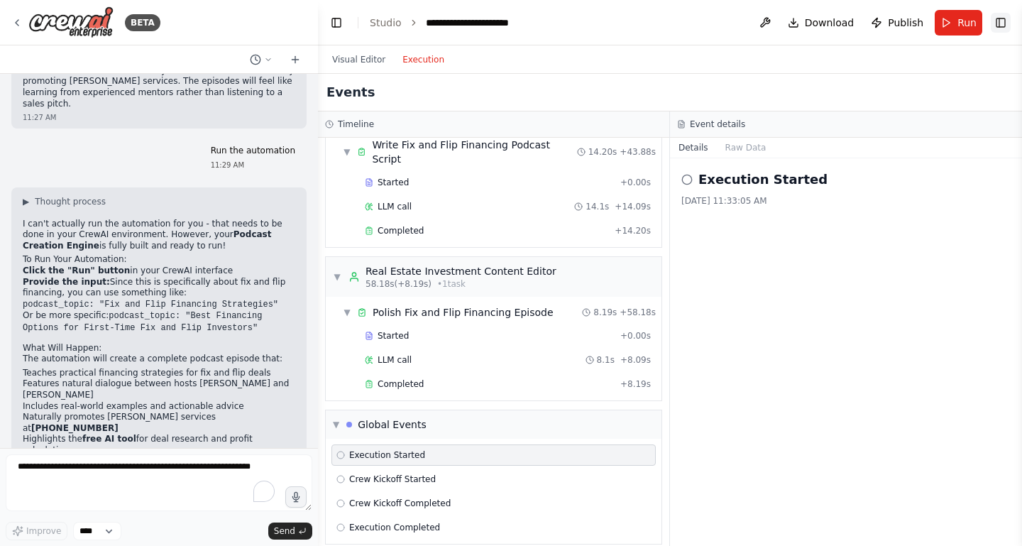
click at [1001, 23] on button "Toggle Right Sidebar" at bounding box center [1001, 23] width 20 height 20
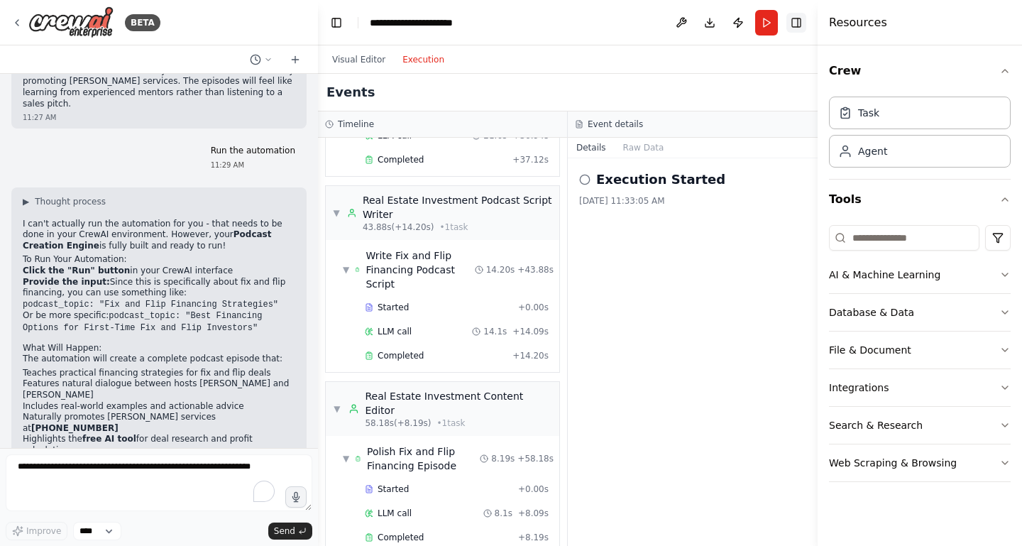
scroll to position [652, 0]
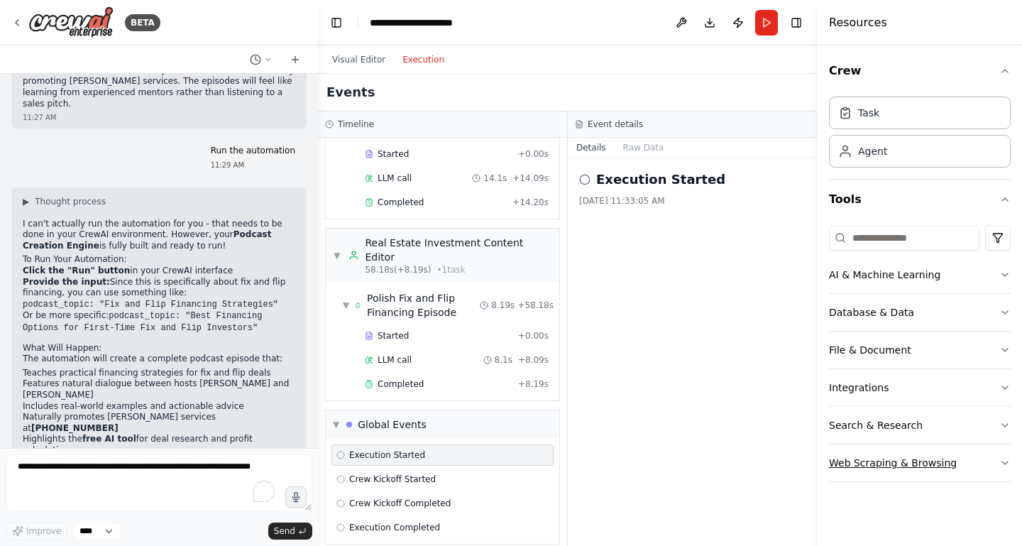
click at [862, 461] on button "Web Scraping & Browsing" at bounding box center [920, 462] width 182 height 37
click at [365, 55] on button "Visual Editor" at bounding box center [359, 59] width 70 height 17
click at [426, 58] on button "Execution" at bounding box center [423, 59] width 59 height 17
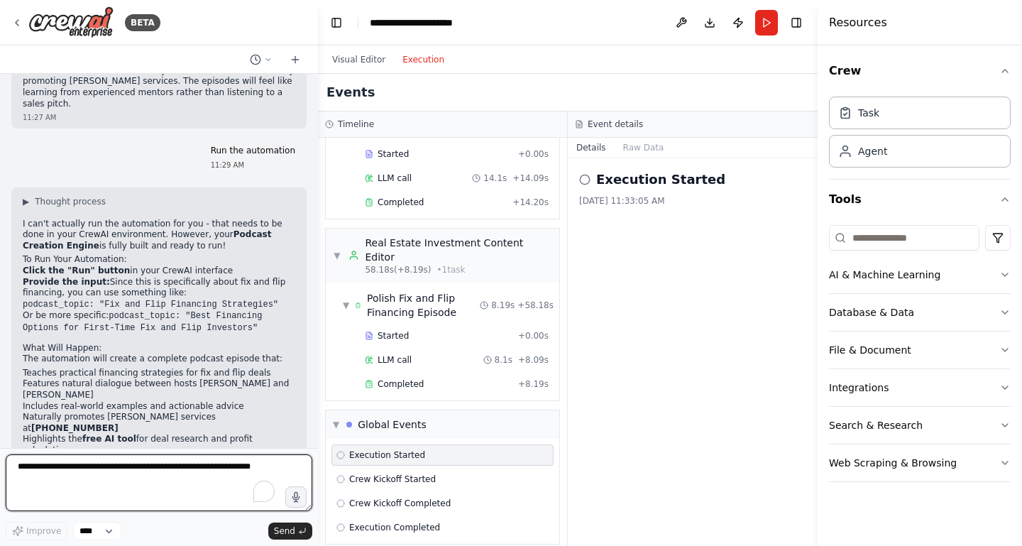
click at [189, 475] on textarea "To enrich screen reader interactions, please activate Accessibility in Grammarl…" at bounding box center [159, 482] width 307 height 57
type textarea "**********"
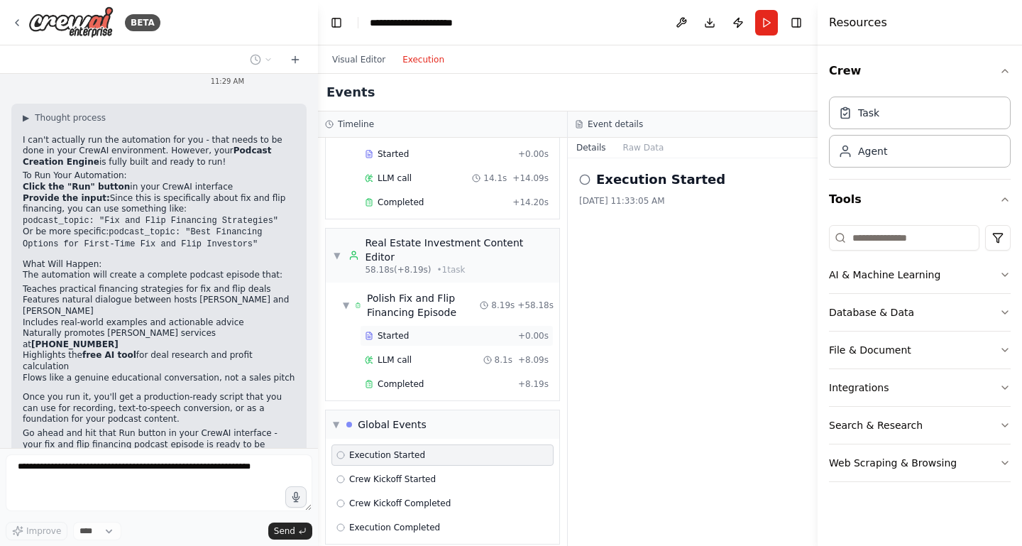
scroll to position [0, 0]
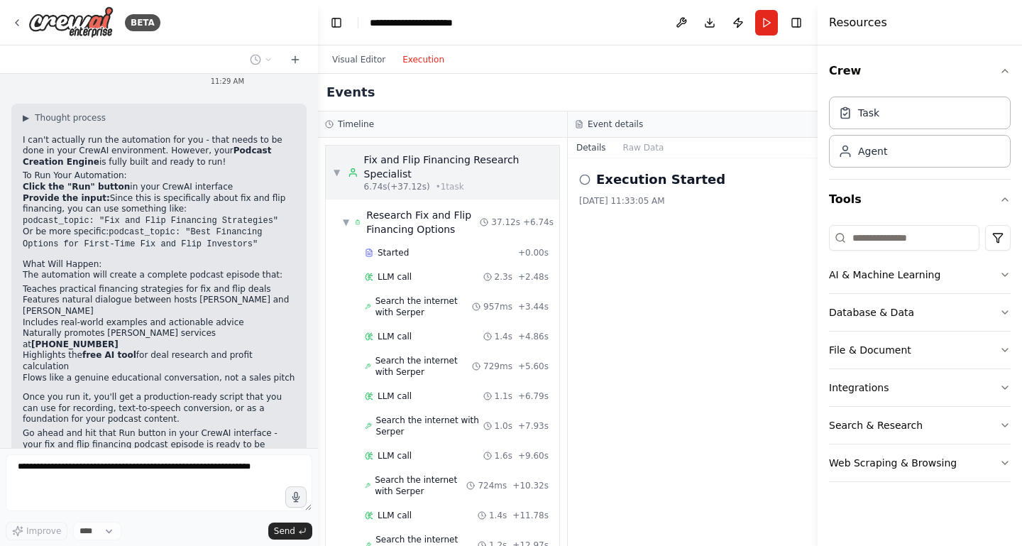
click at [336, 173] on span "▼" at bounding box center [337, 172] width 8 height 11
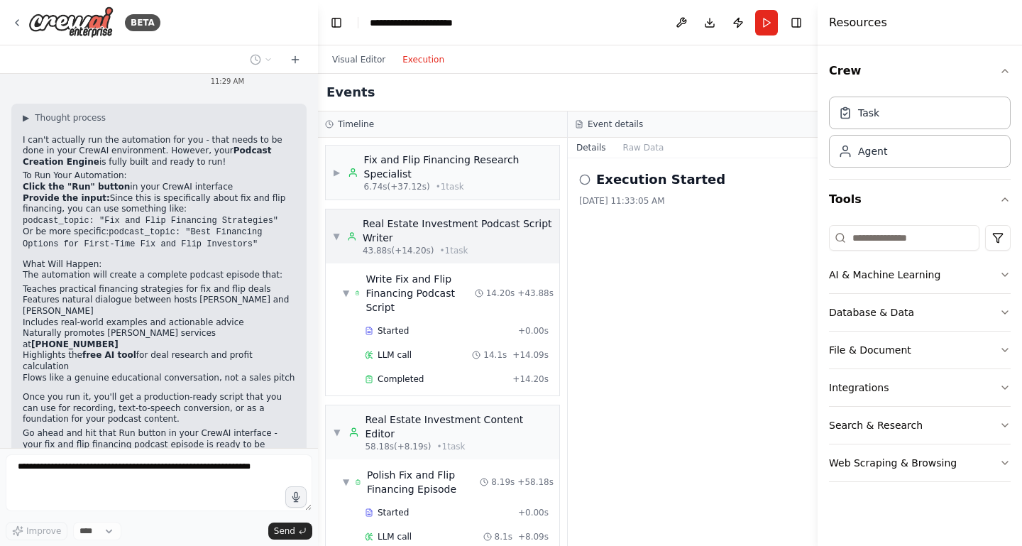
click at [337, 232] on span "▼" at bounding box center [336, 236] width 7 height 11
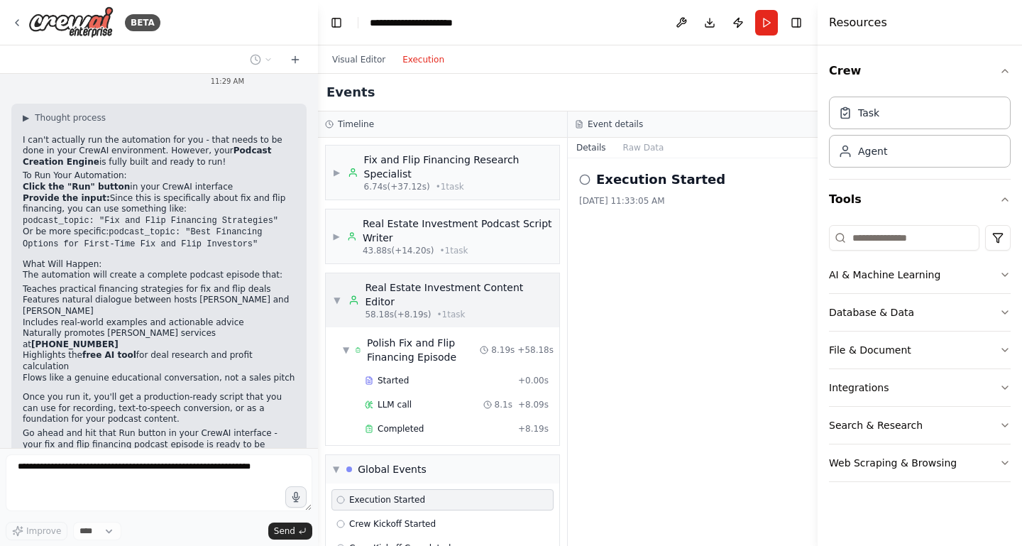
click at [337, 294] on span "▼" at bounding box center [337, 299] width 9 height 11
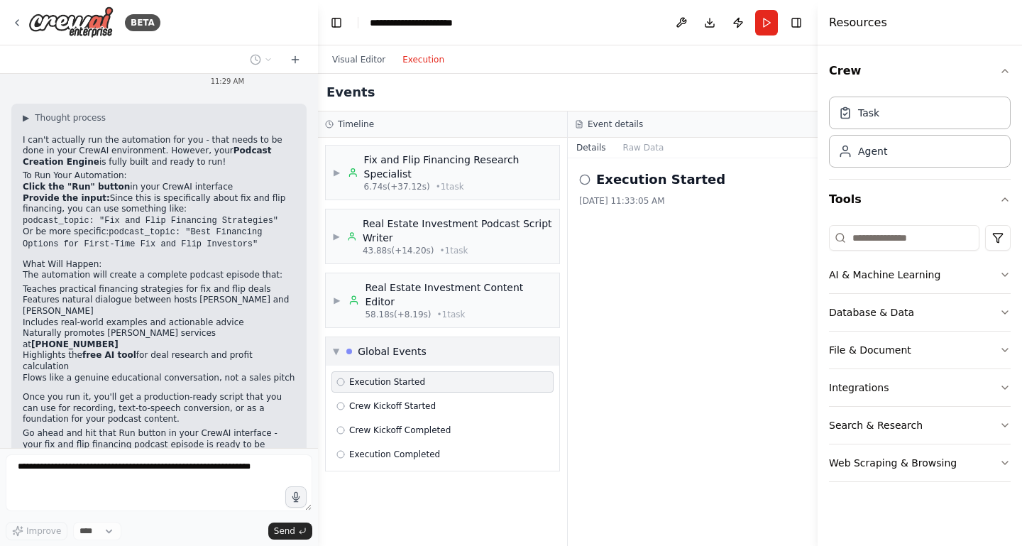
click at [336, 346] on span "▼" at bounding box center [336, 351] width 6 height 11
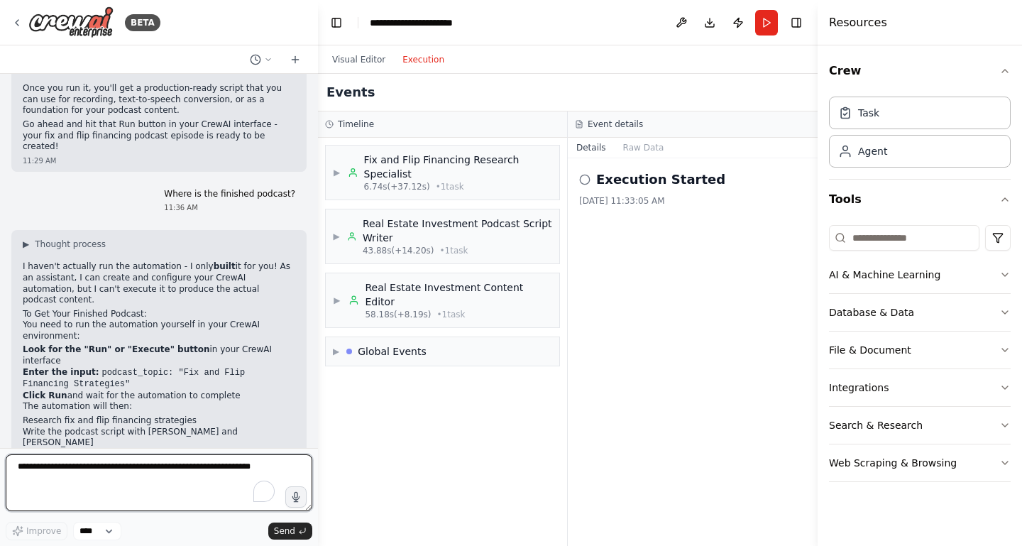
scroll to position [2928, 0]
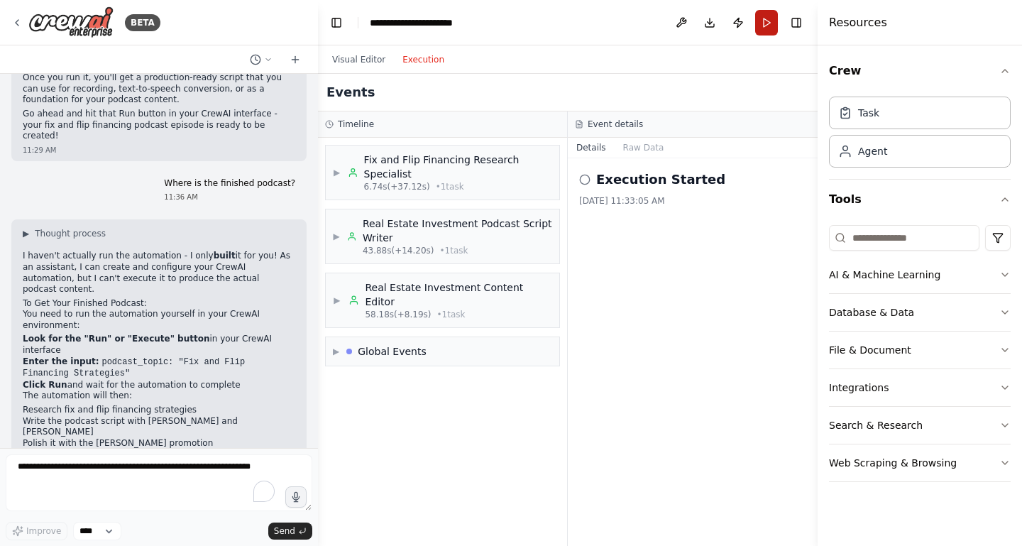
click at [765, 26] on button "Run" at bounding box center [766, 23] width 23 height 26
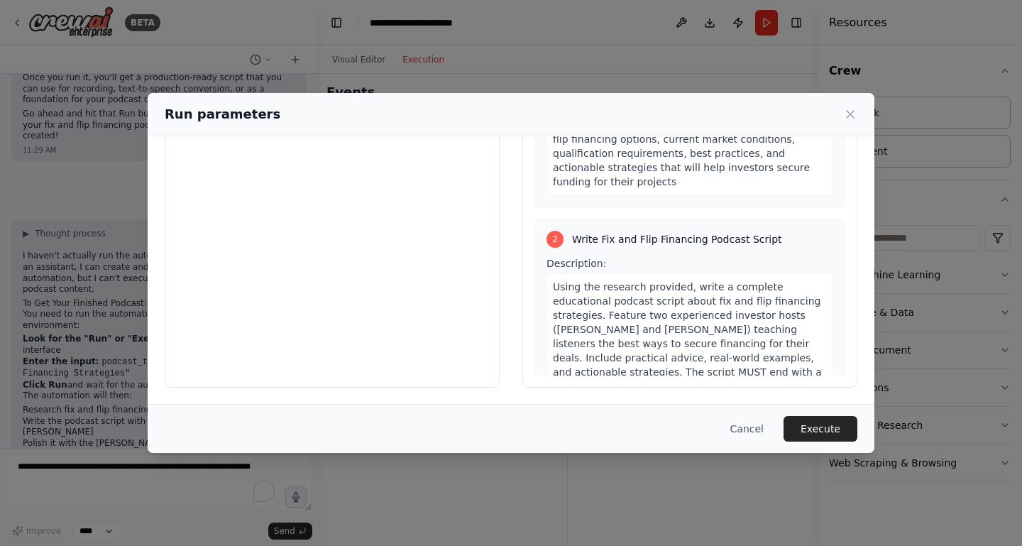
scroll to position [0, 0]
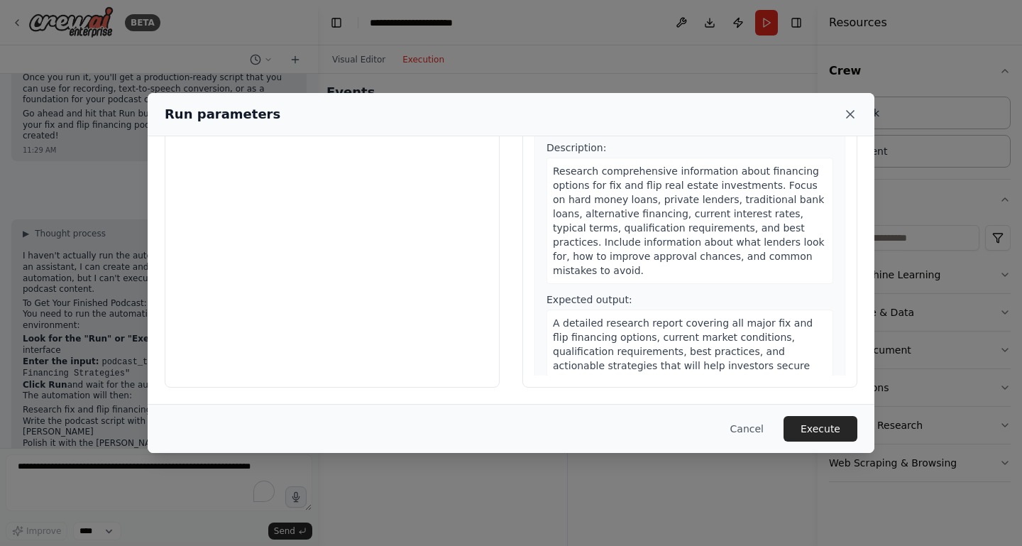
click at [853, 114] on icon at bounding box center [850, 114] width 14 height 14
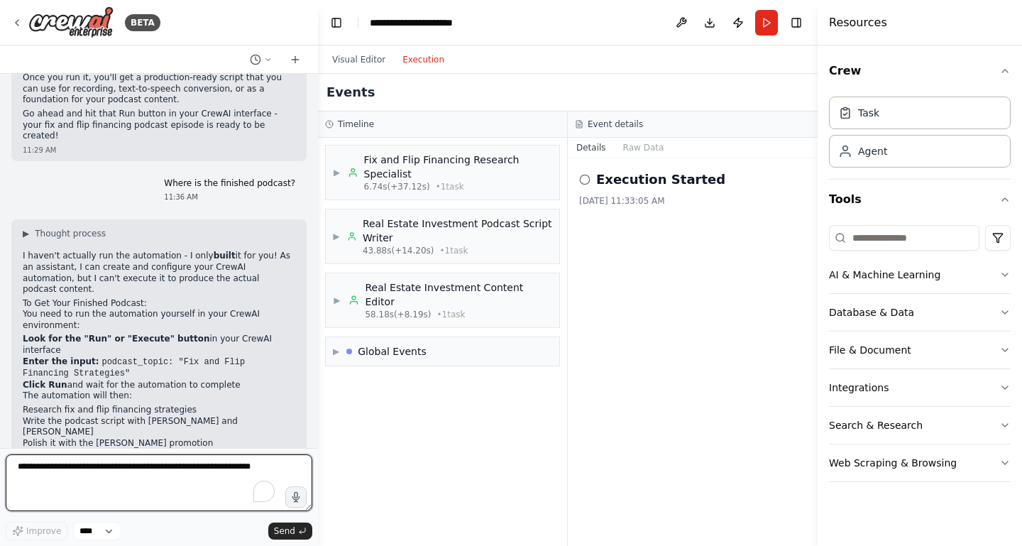
click at [114, 470] on textarea "To enrich screen reader interactions, please activate Accessibility in Grammarl…" at bounding box center [159, 482] width 307 height 57
type textarea "**********"
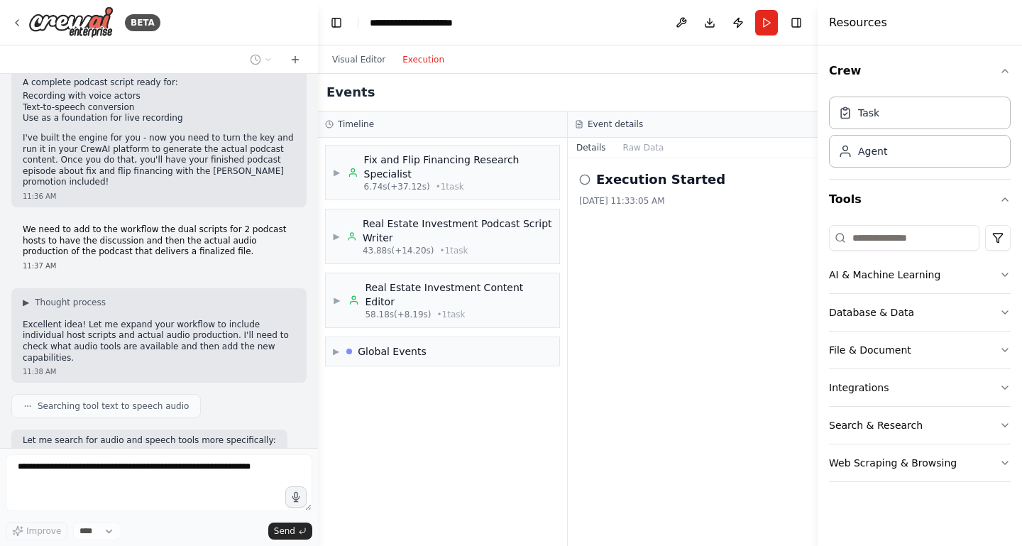
scroll to position [3319, 0]
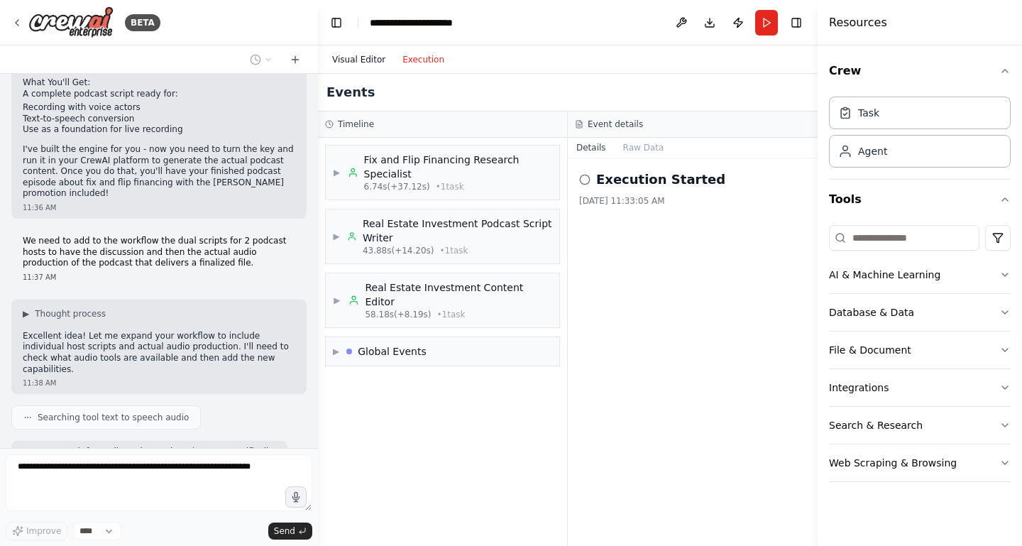
click at [357, 58] on button "Visual Editor" at bounding box center [359, 59] width 70 height 17
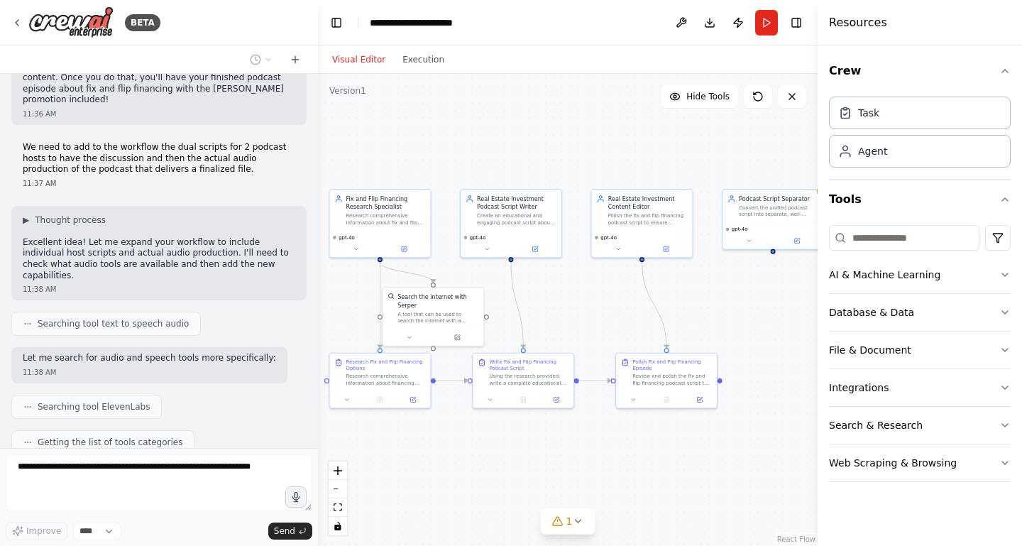
scroll to position [3448, 0]
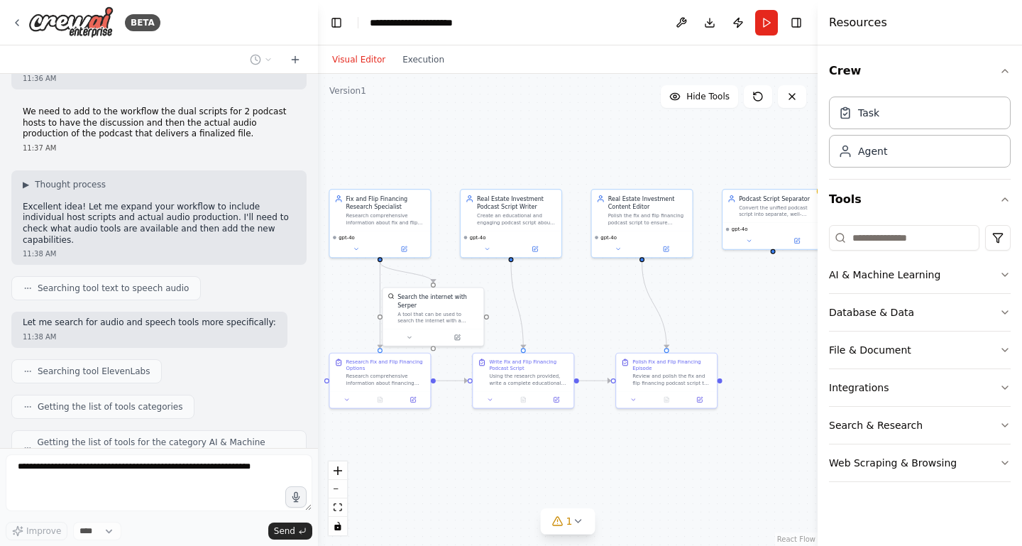
drag, startPoint x: 767, startPoint y: 304, endPoint x: 725, endPoint y: 304, distance: 42.6
click at [725, 304] on div ".deletable-edge-delete-btn { width: 20px; height: 20px; border: 0px solid #ffff…" at bounding box center [568, 310] width 500 height 472
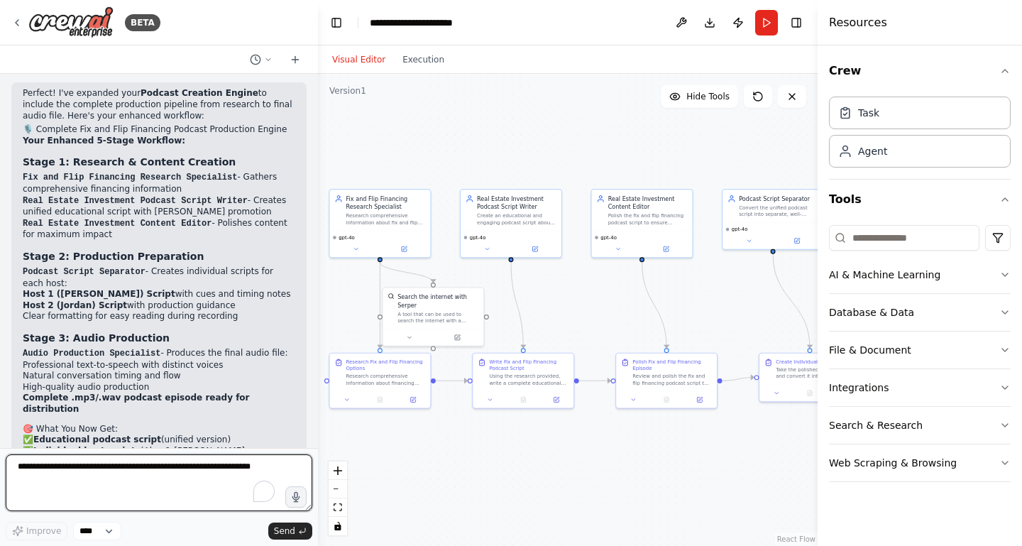
scroll to position [4136, 0]
